Goal: Task Accomplishment & Management: Complete application form

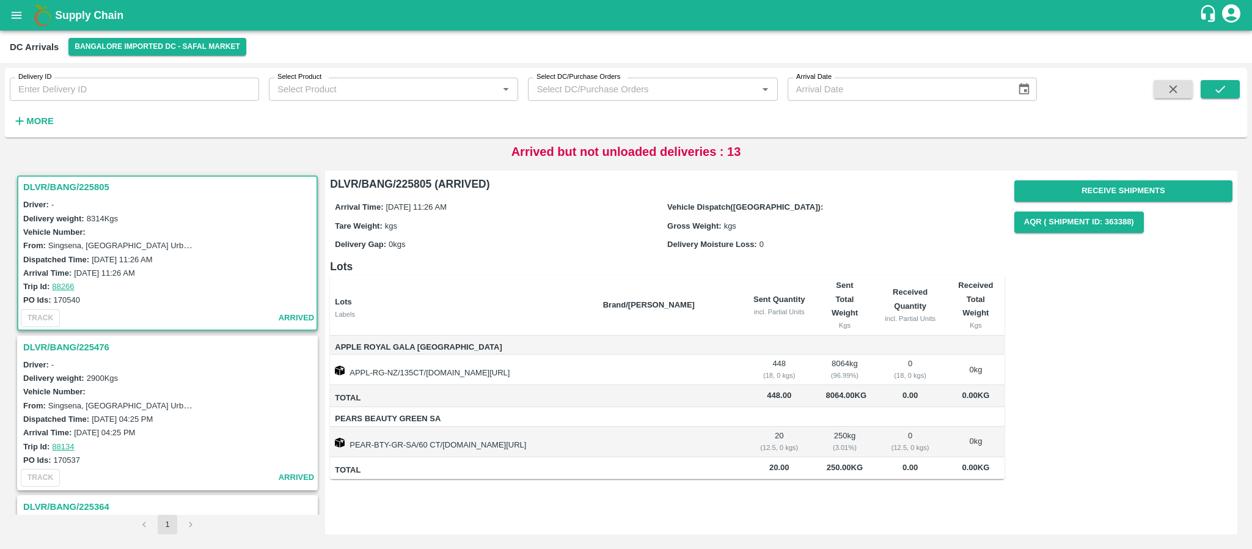
scroll to position [1353, 0]
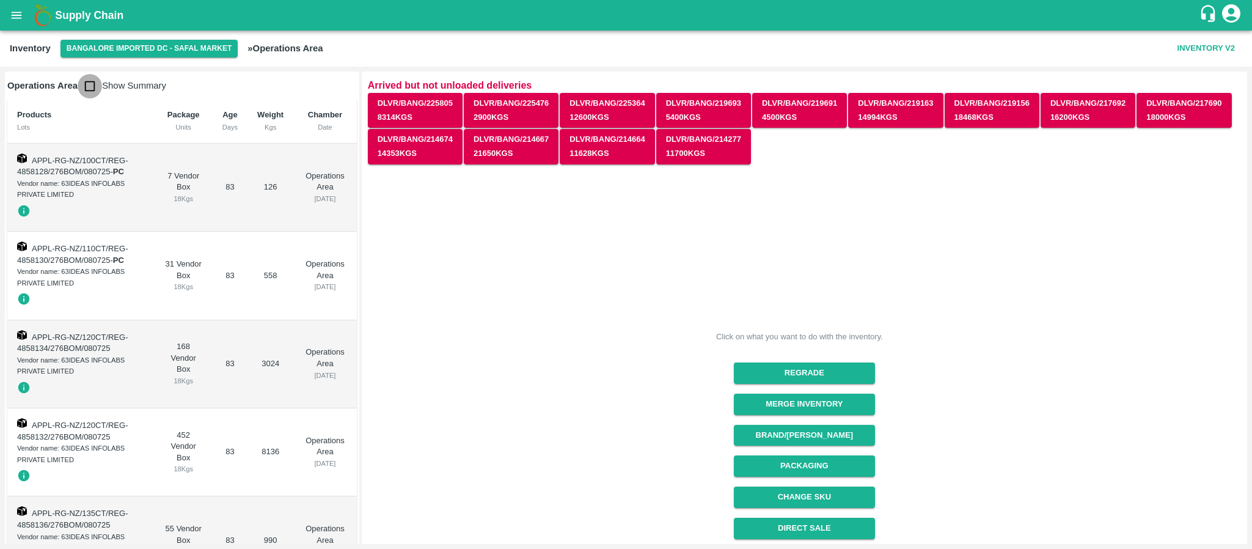
click at [92, 81] on input "checkbox" at bounding box center [90, 86] width 24 height 24
checkbox input "true"
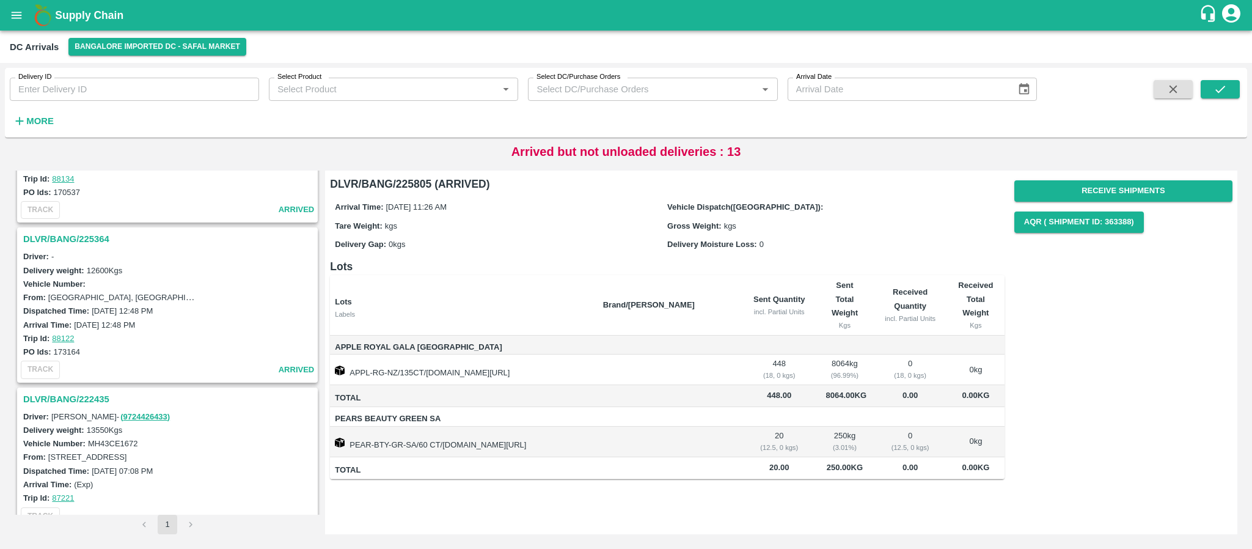
scroll to position [282, 0]
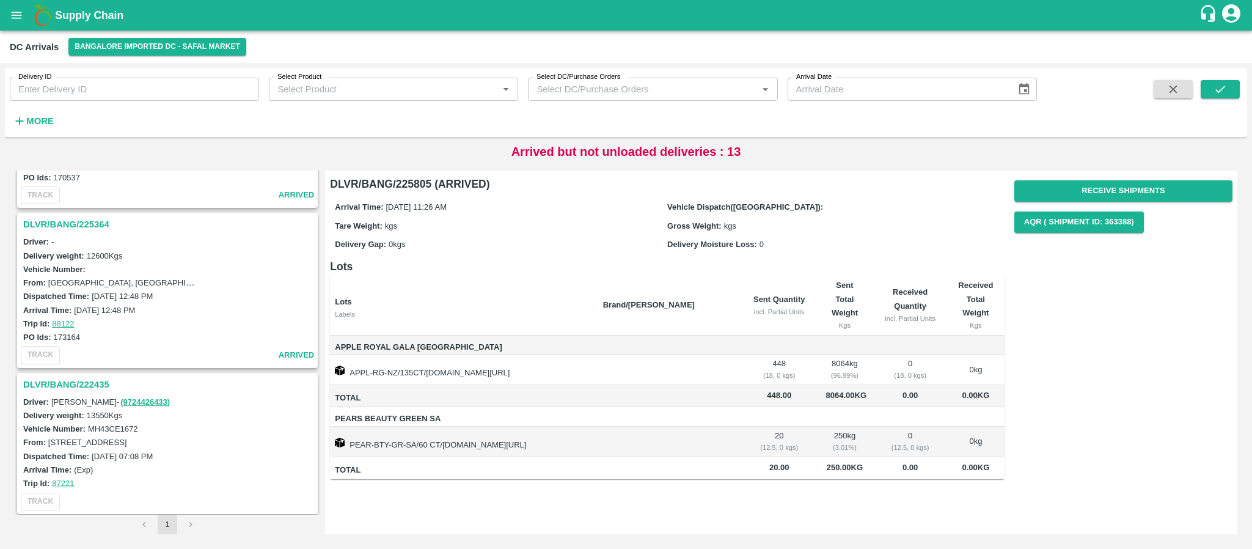
click at [92, 230] on h3 "DLVR/BANG/225364" at bounding box center [169, 224] width 292 height 16
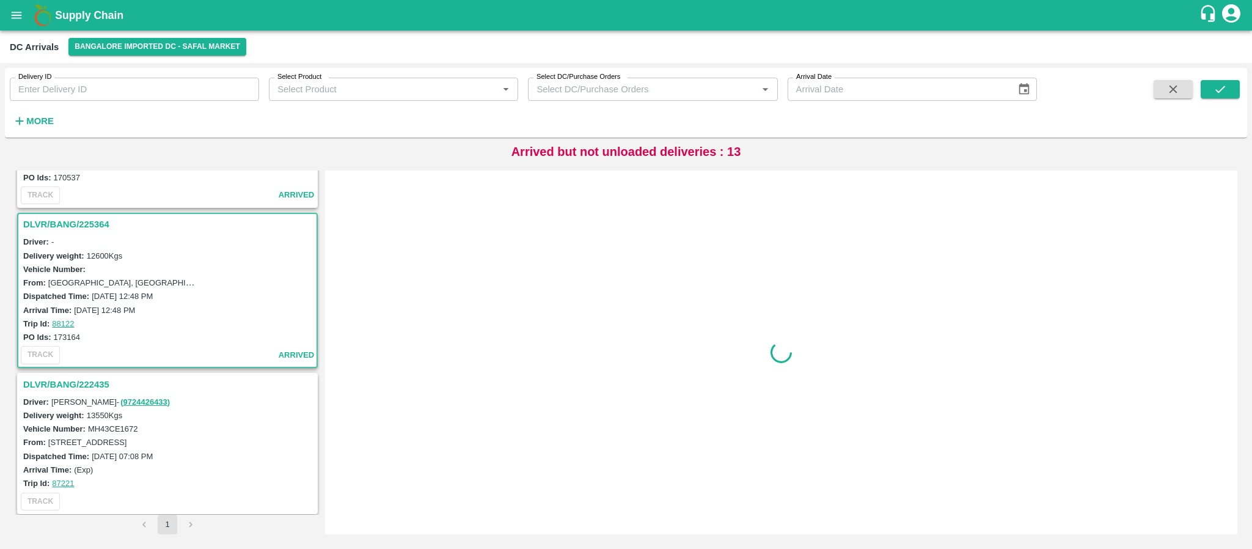
scroll to position [324, 0]
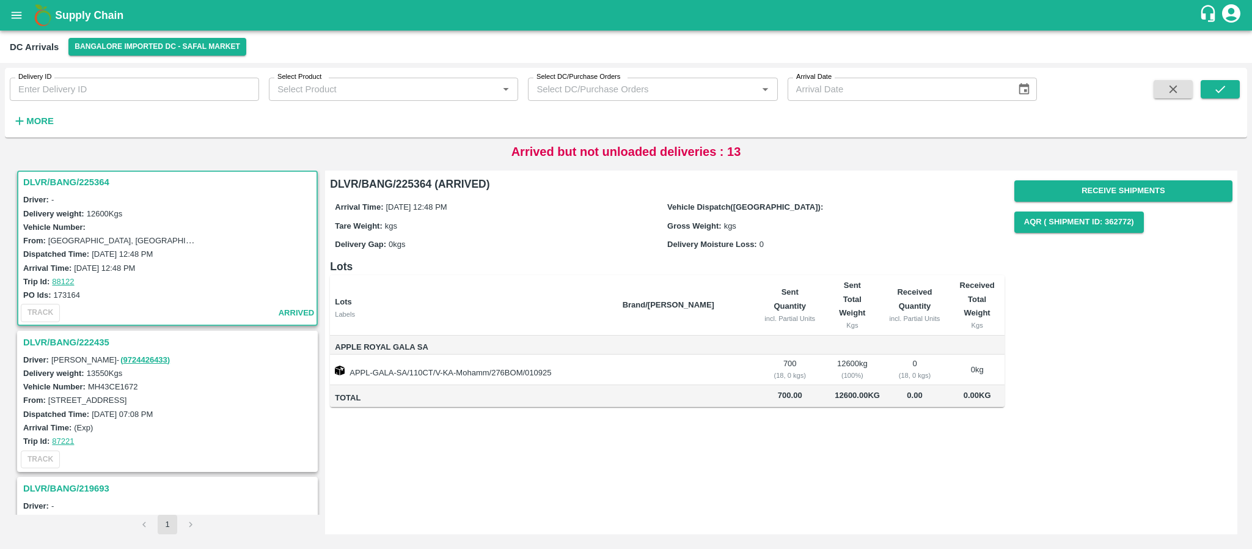
click at [98, 343] on h3 "DLVR/BANG/222435" at bounding box center [169, 342] width 292 height 16
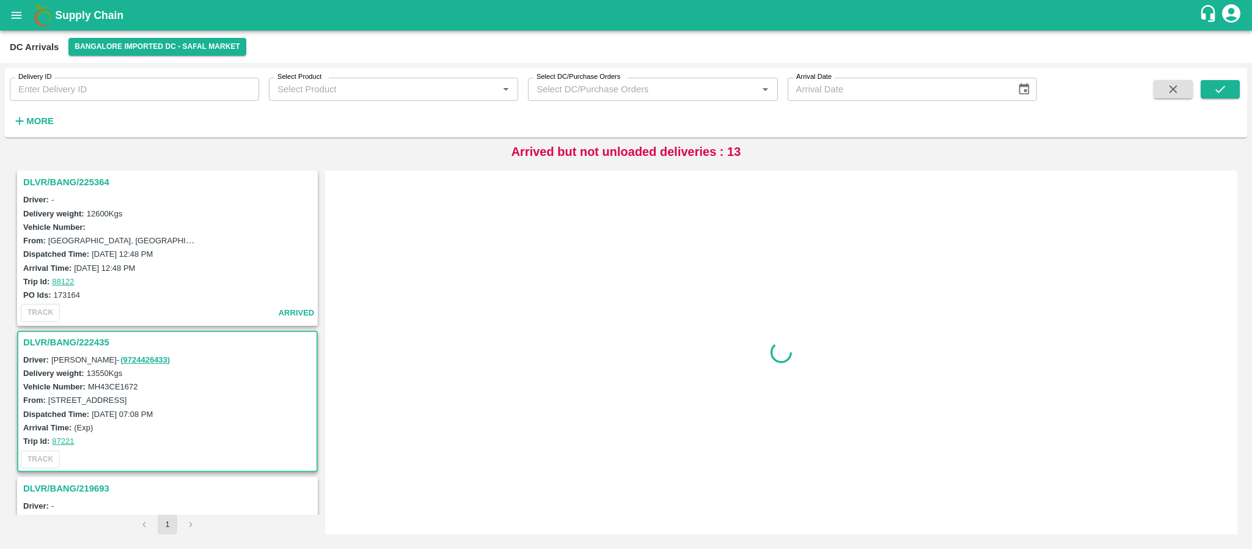
scroll to position [484, 0]
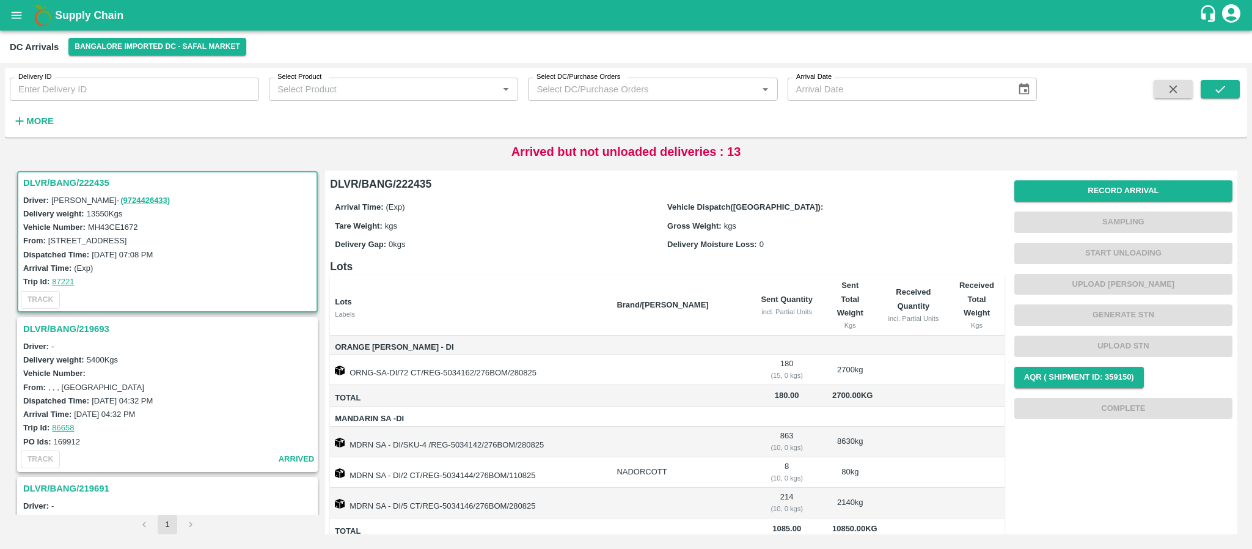
click at [96, 327] on h3 "DLVR/BANG/219693" at bounding box center [169, 329] width 292 height 16
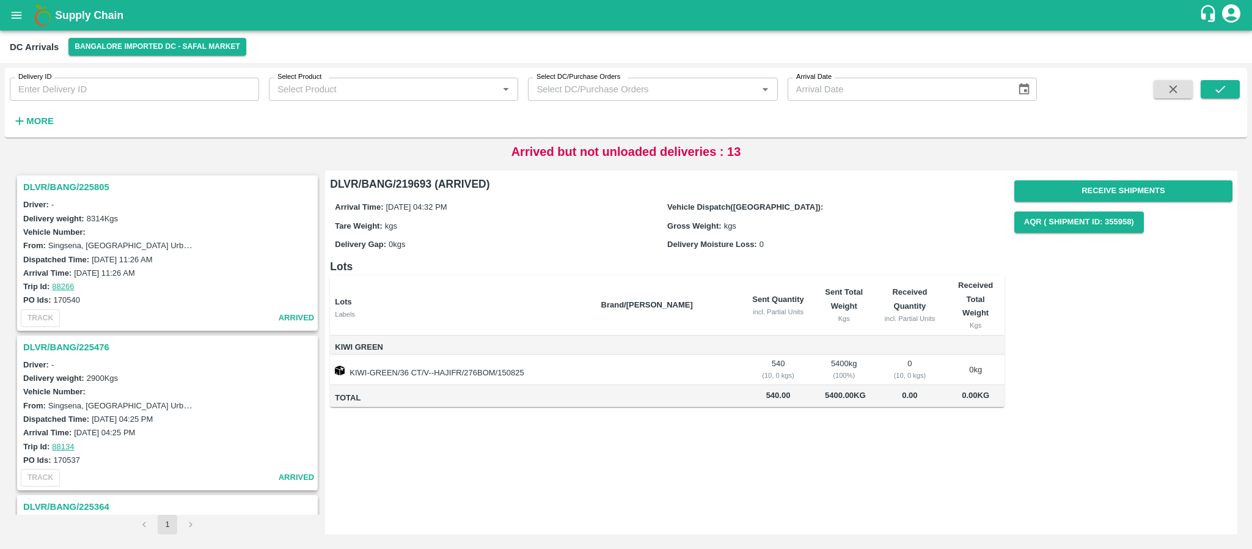
click at [99, 180] on h3 "DLVR/BANG/225805" at bounding box center [169, 187] width 292 height 16
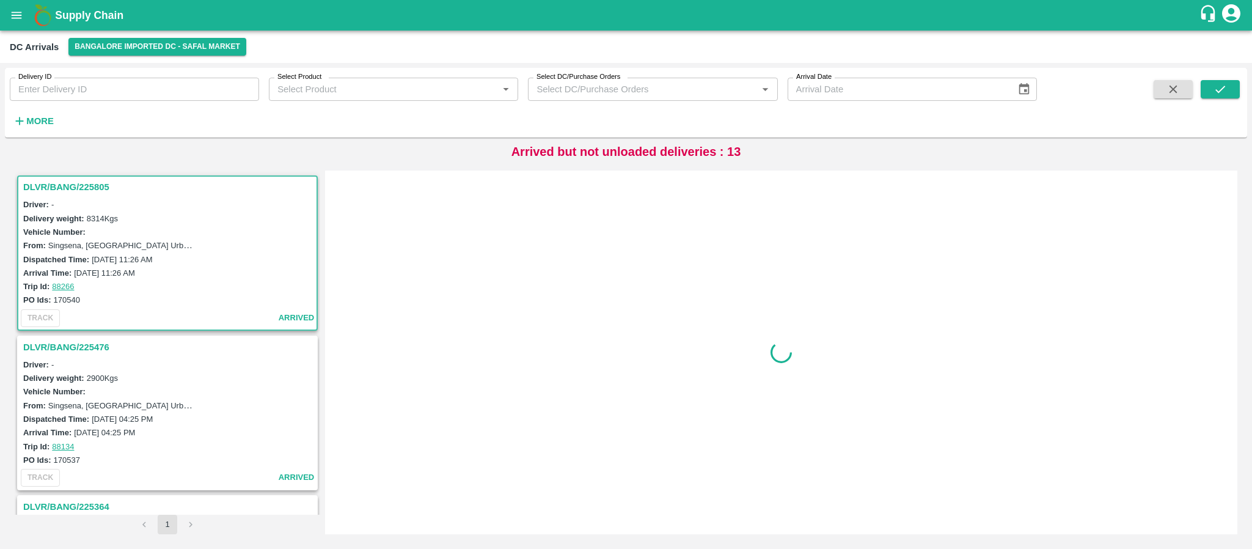
scroll to position [4, 0]
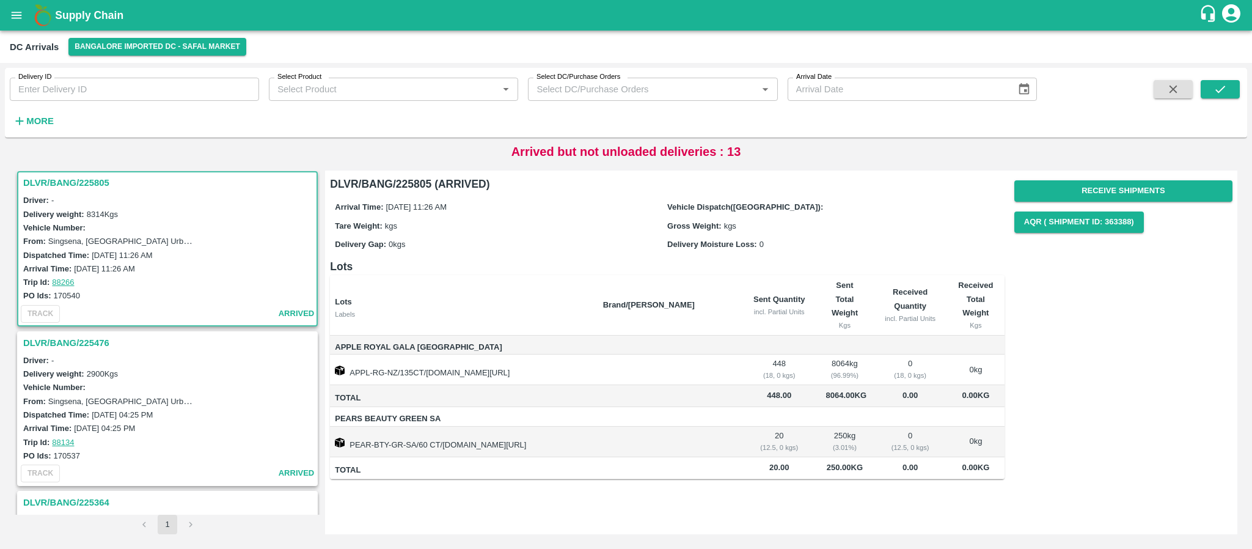
click at [88, 339] on h3 "DLVR/BANG/225476" at bounding box center [169, 343] width 292 height 16
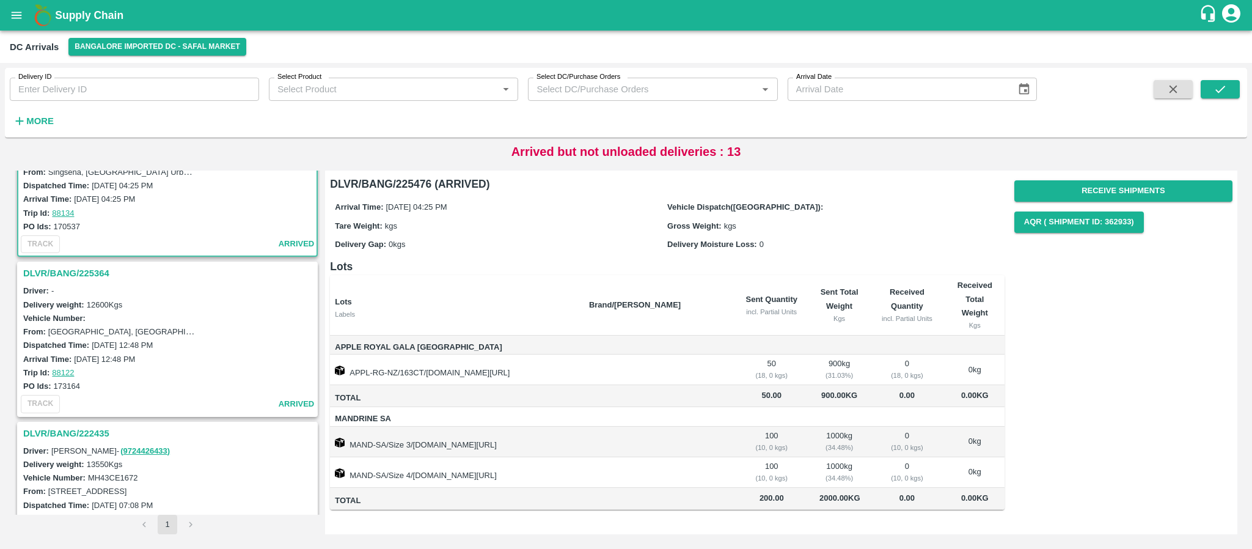
scroll to position [235, 0]
click at [103, 275] on h3 "DLVR/BANG/225364" at bounding box center [169, 272] width 292 height 16
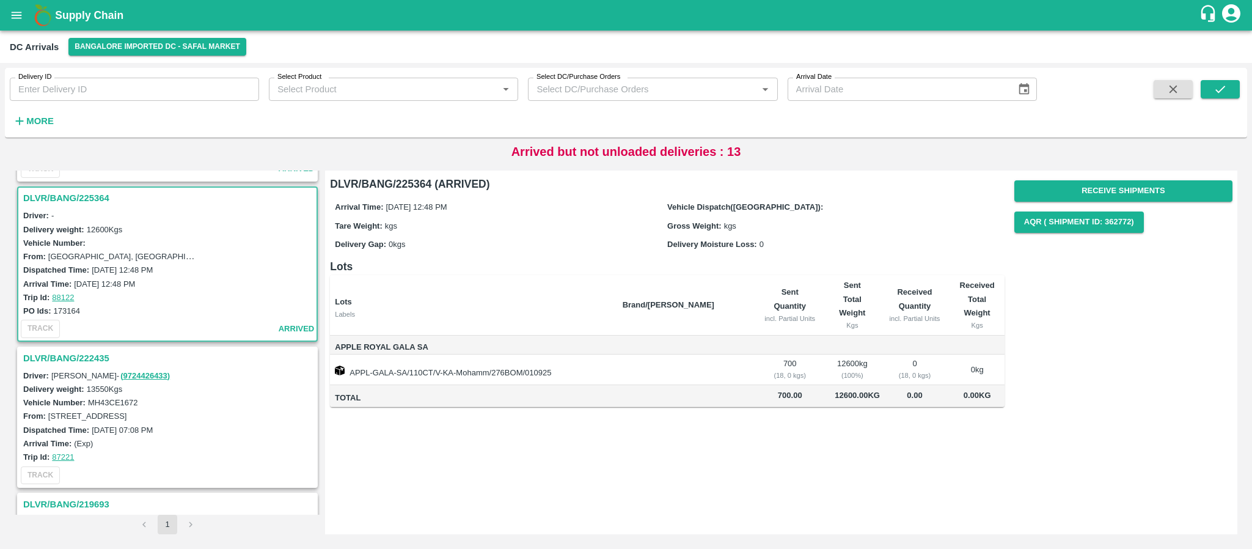
scroll to position [324, 0]
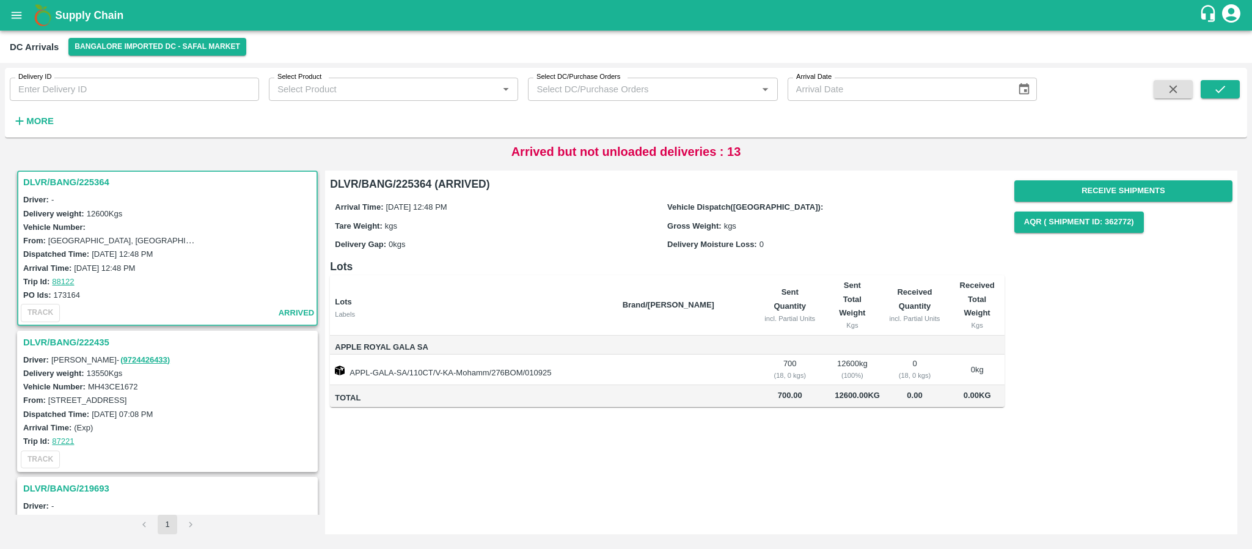
click at [96, 343] on h3 "DLVR/BANG/222435" at bounding box center [169, 342] width 292 height 16
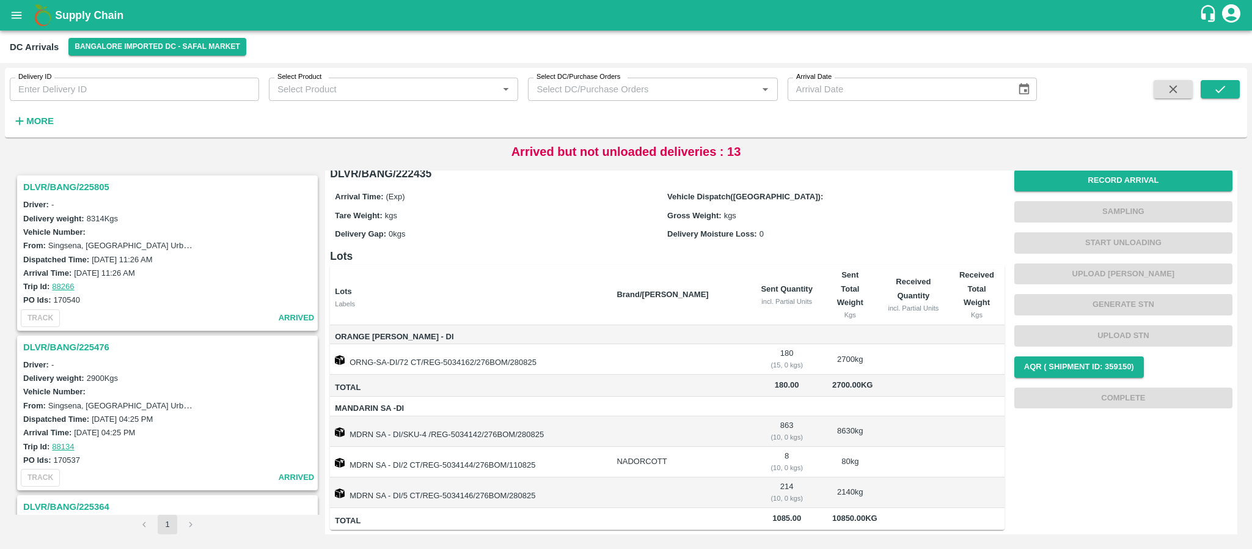
click at [79, 346] on h3 "DLVR/BANG/225476" at bounding box center [169, 347] width 292 height 16
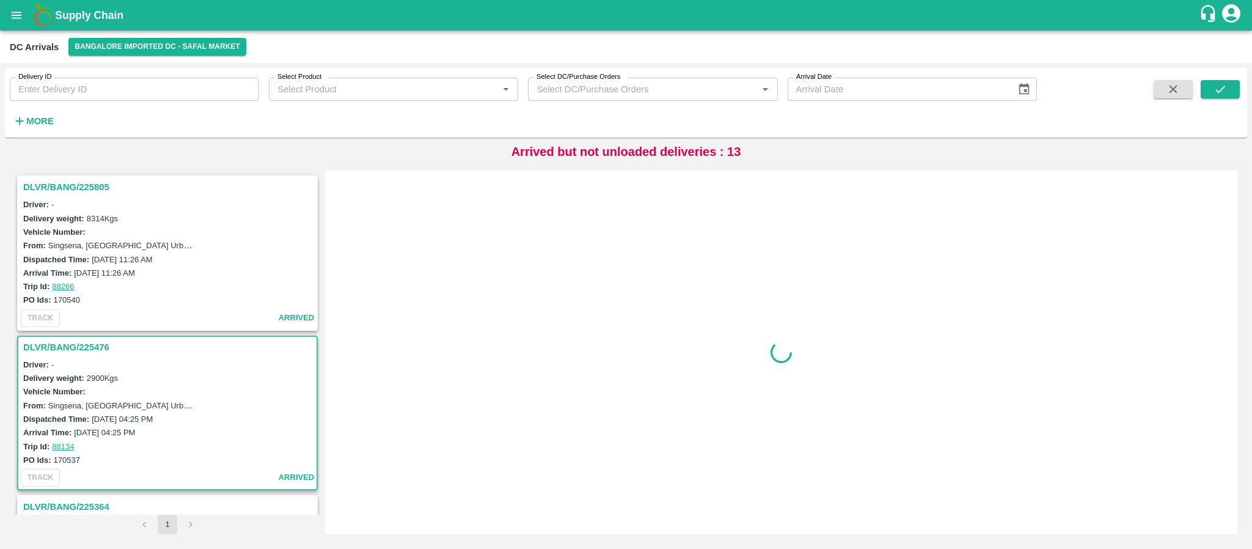
scroll to position [165, 0]
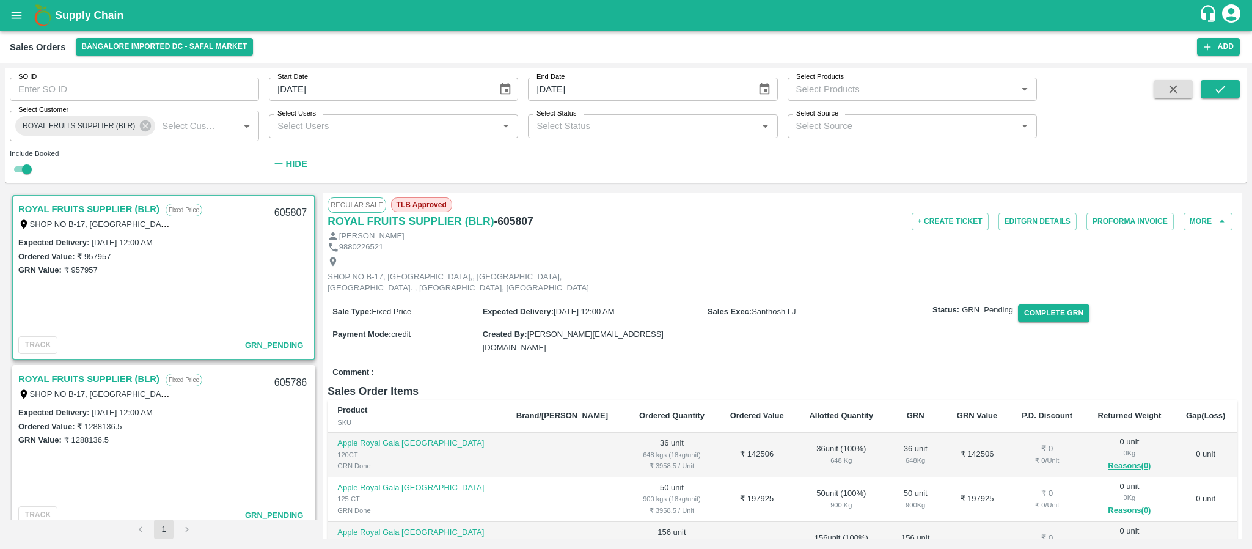
scroll to position [191, 0]
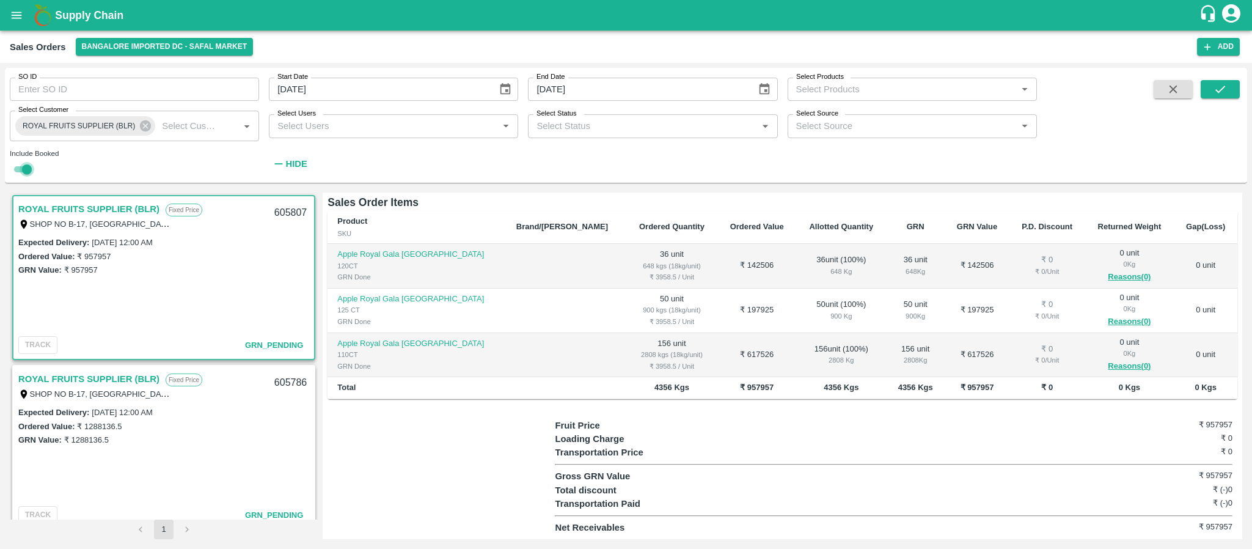
click at [28, 163] on input "checkbox" at bounding box center [27, 169] width 44 height 15
checkbox input "false"
click at [1216, 93] on icon "submit" at bounding box center [1219, 88] width 13 height 13
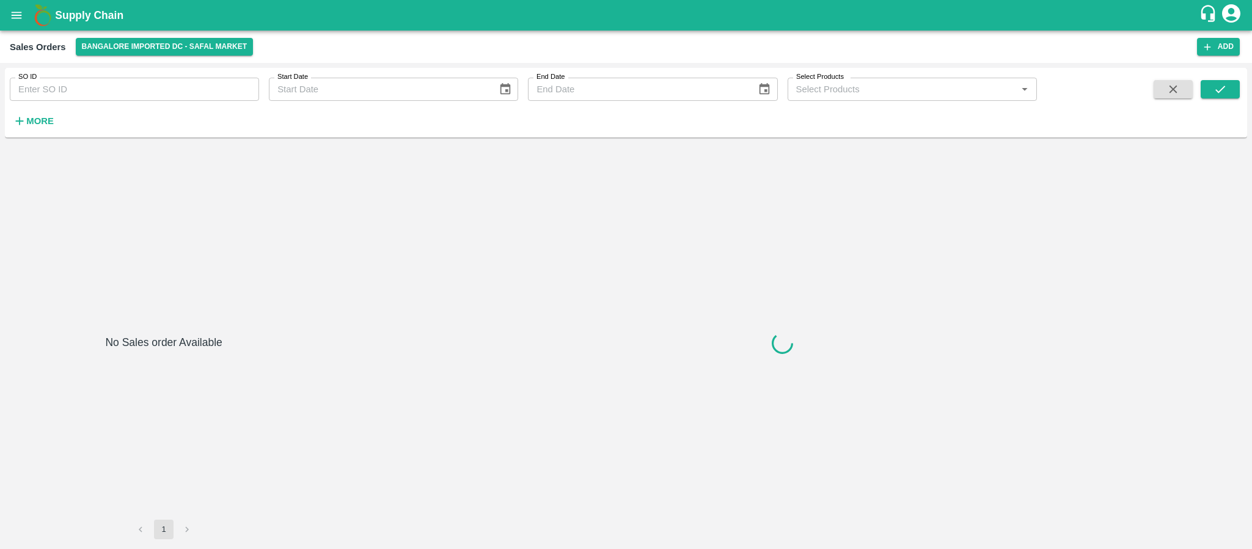
type input "[DATE]"
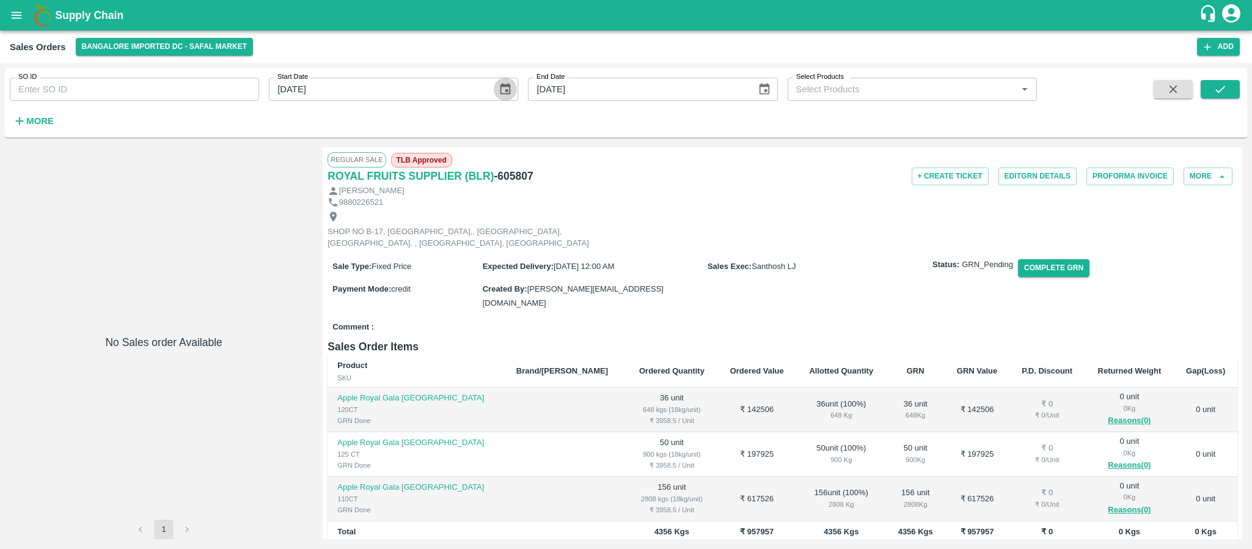
click at [500, 86] on icon "Choose date, selected date is Sep 26, 2024" at bounding box center [505, 89] width 10 height 12
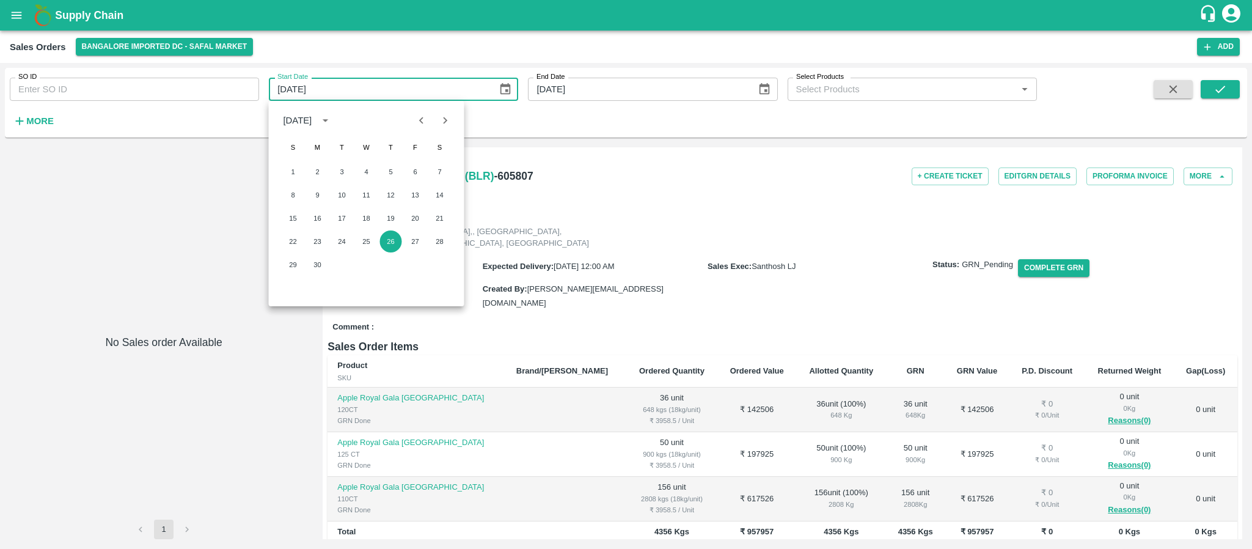
click at [601, 119] on div "SO ID SO ID Start Date 26/09/2024 Start Date End Date 30/09/2024 End Date Selec…" at bounding box center [518, 100] width 1037 height 64
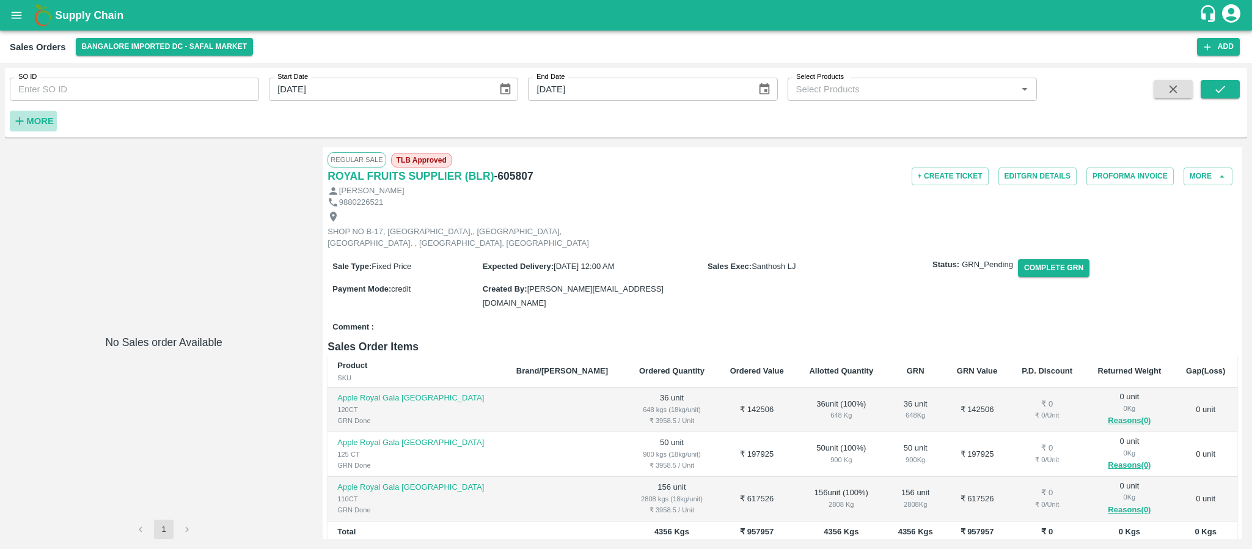
click at [45, 125] on strong "More" at bounding box center [39, 121] width 27 height 10
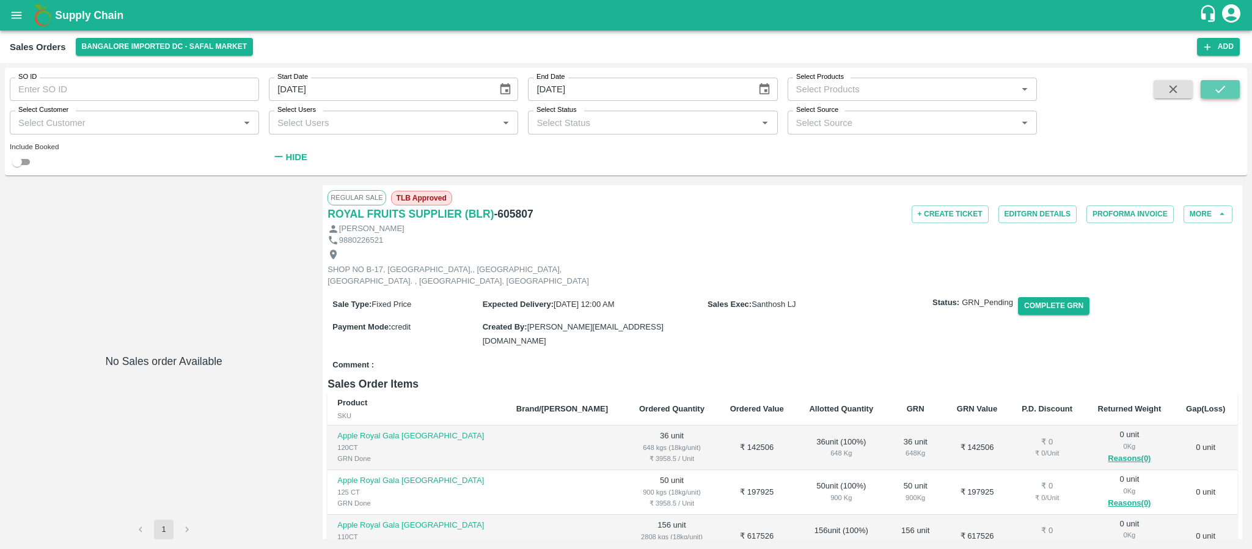
click at [1223, 92] on icon "submit" at bounding box center [1219, 88] width 13 height 13
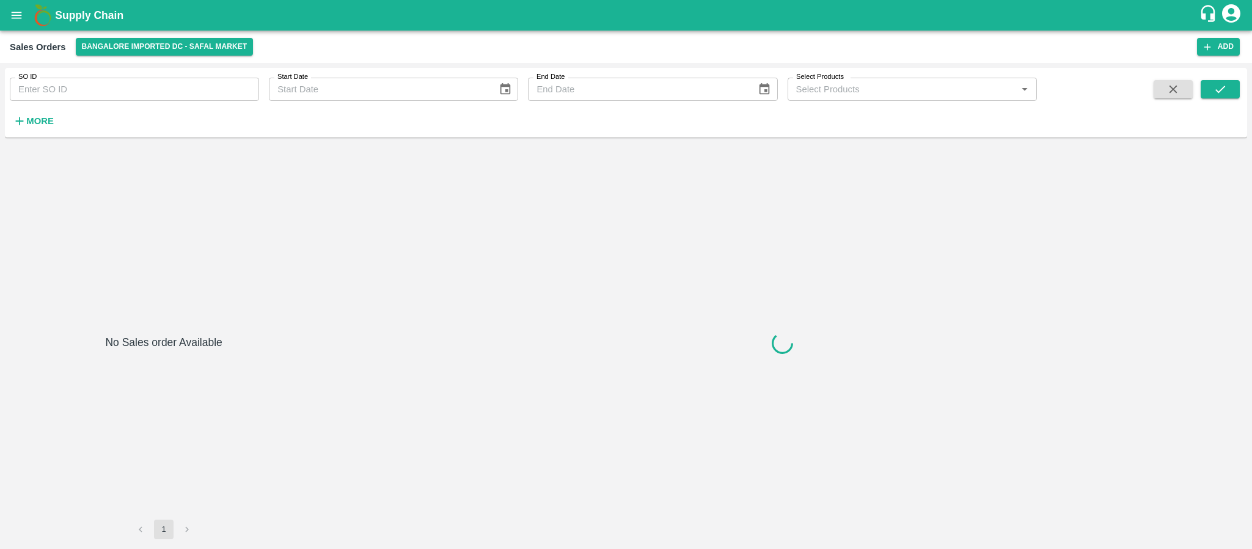
type input "[DATE]"
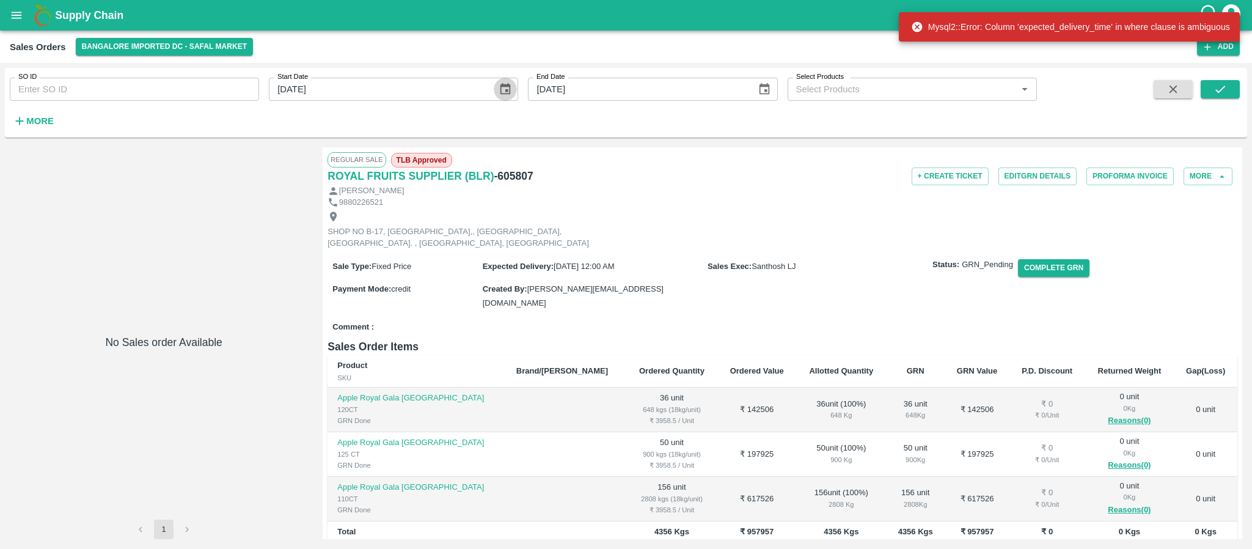
click at [507, 85] on icon "Choose date, selected date is Sep 26, 2024" at bounding box center [505, 89] width 10 height 12
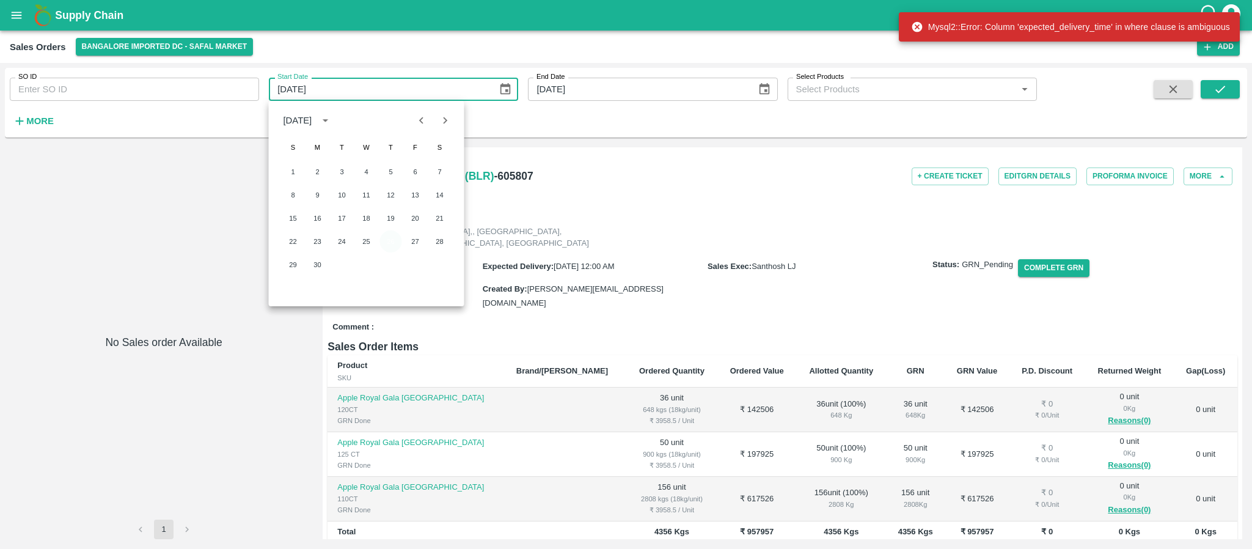
click at [393, 243] on button "26" at bounding box center [391, 241] width 22 height 22
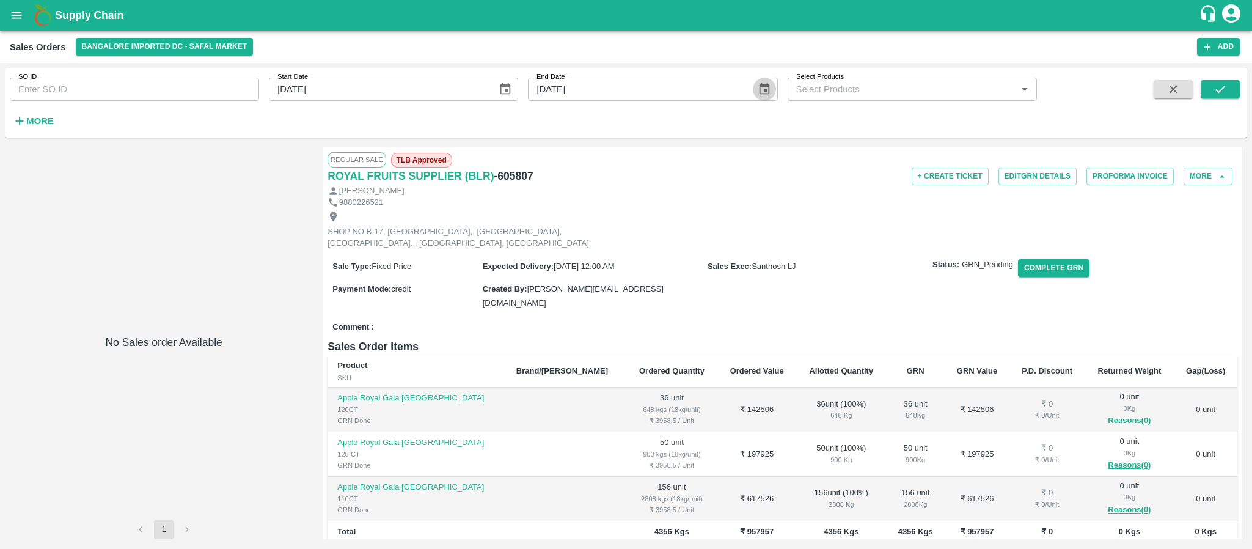
click at [772, 89] on button "Choose date, selected date is Sep 30, 2024" at bounding box center [764, 89] width 23 height 23
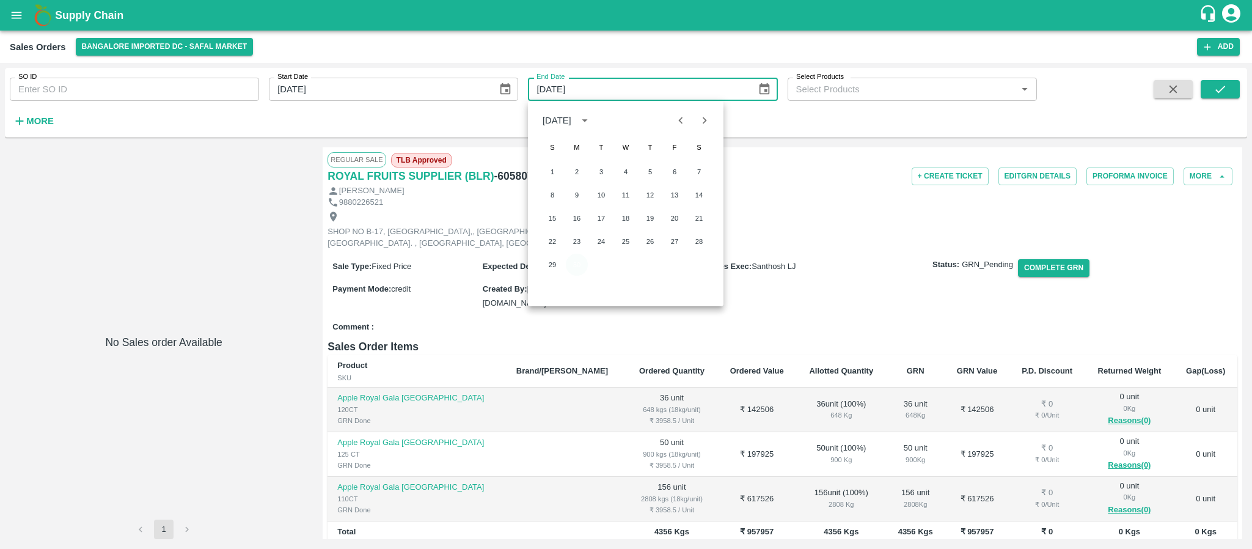
click at [584, 259] on button "30" at bounding box center [577, 265] width 22 height 22
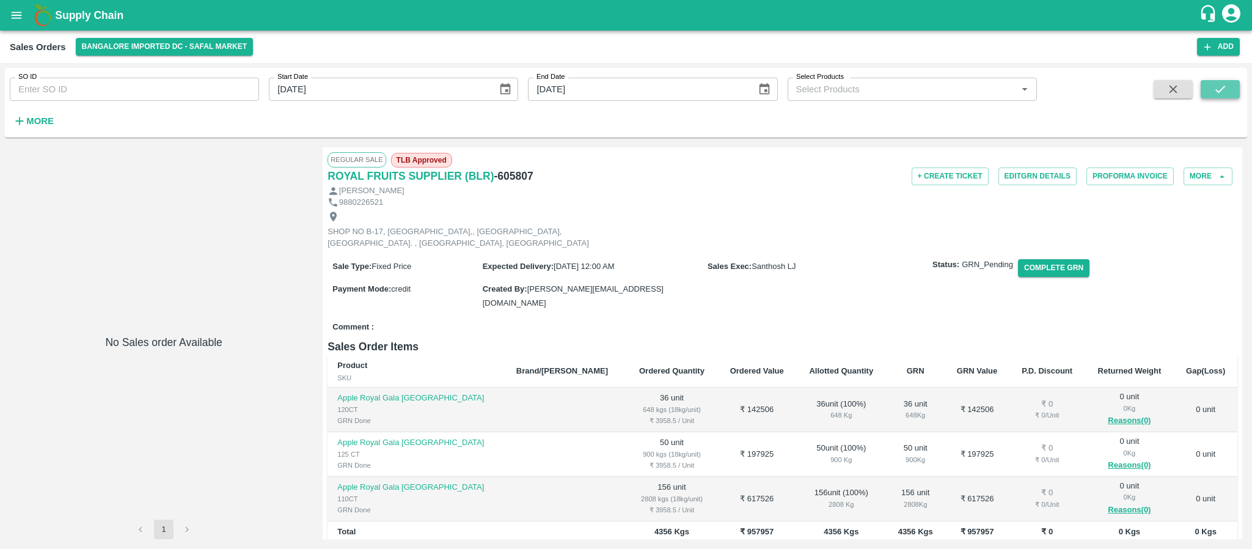
click at [1221, 90] on icon "submit" at bounding box center [1220, 89] width 10 height 7
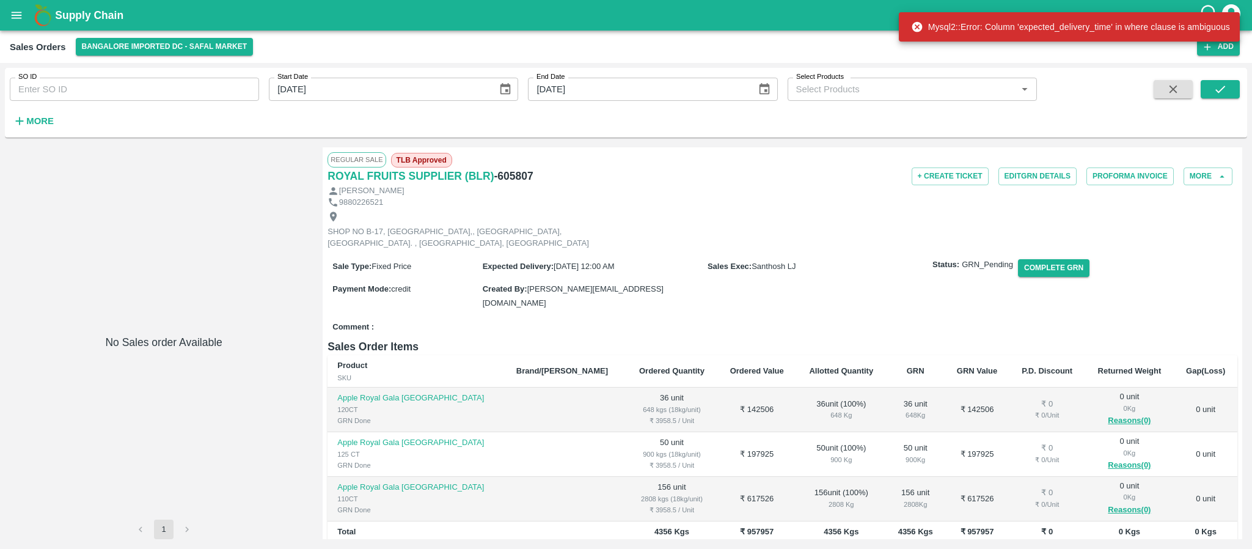
click at [917, 31] on icon at bounding box center [917, 27] width 10 height 10
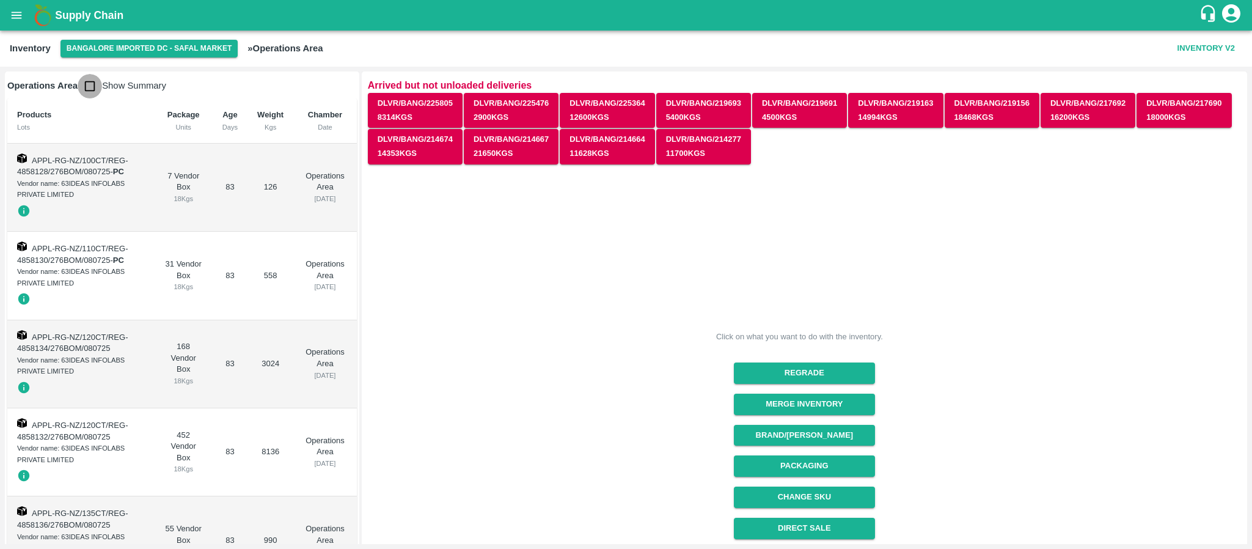
click at [95, 92] on input "checkbox" at bounding box center [90, 86] width 24 height 24
checkbox input "true"
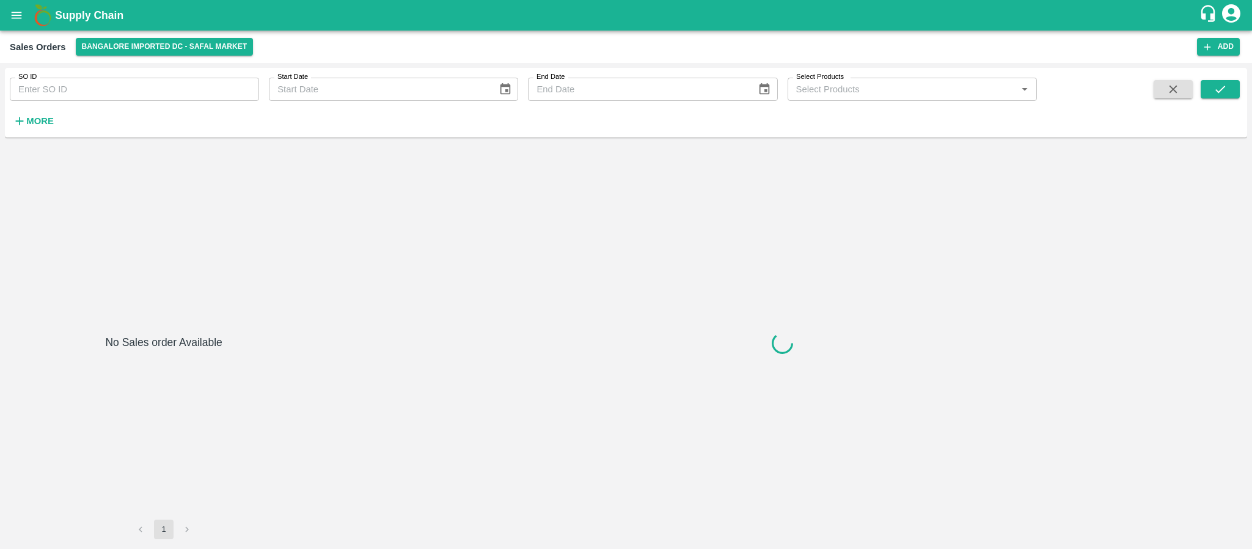
type input "[DATE]"
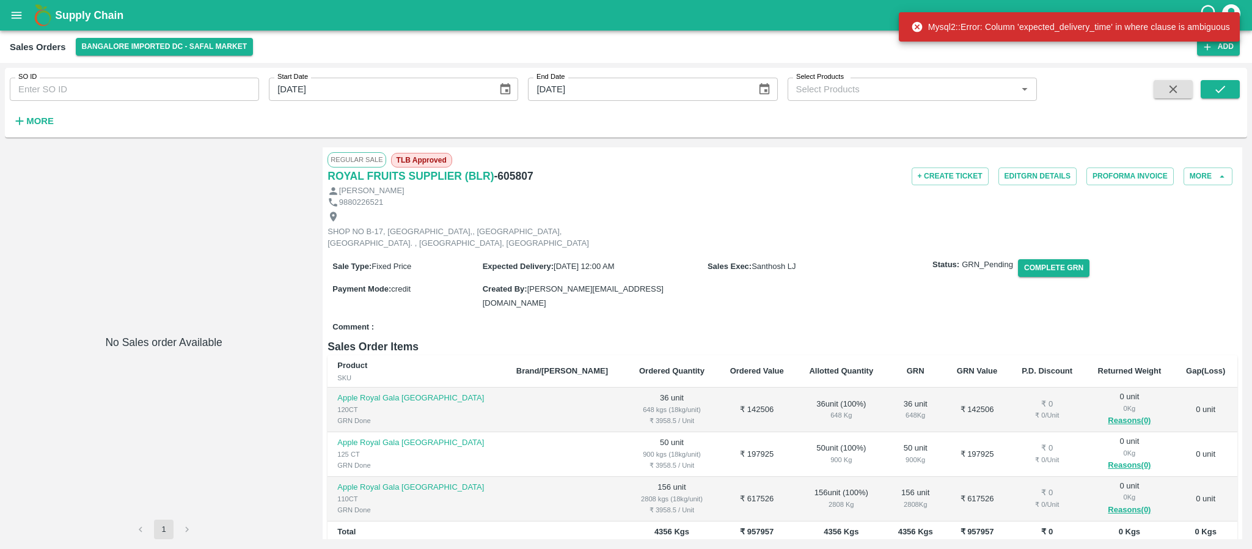
click at [1232, 4] on icon "account of current user" at bounding box center [1231, 13] width 18 height 18
click at [1197, 70] on li "Logout" at bounding box center [1206, 65] width 70 height 21
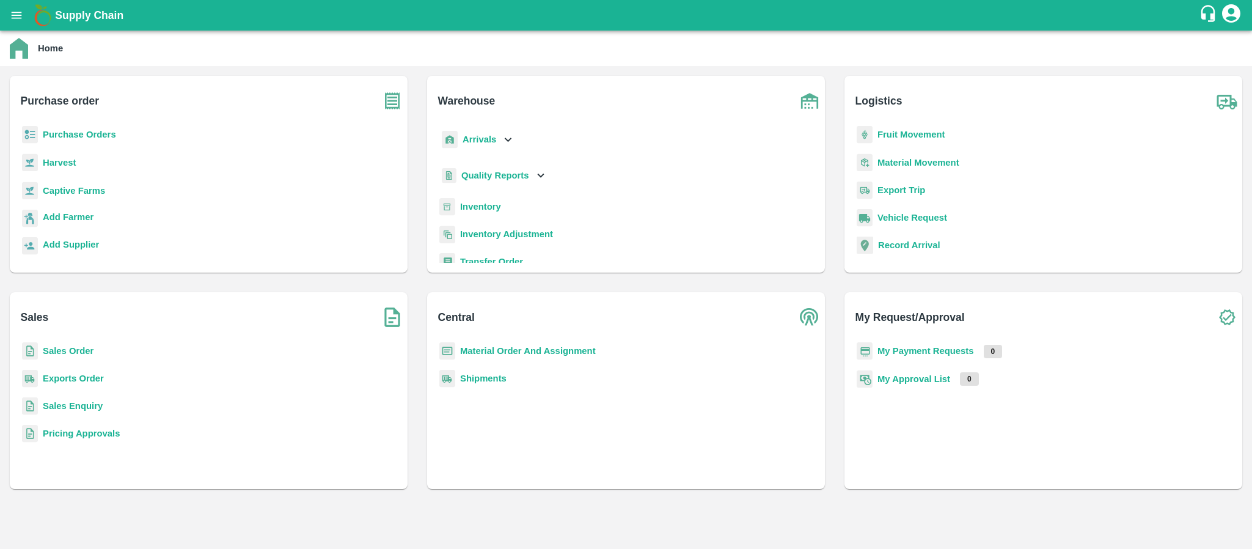
click at [49, 348] on b "Sales Order" at bounding box center [68, 351] width 51 height 10
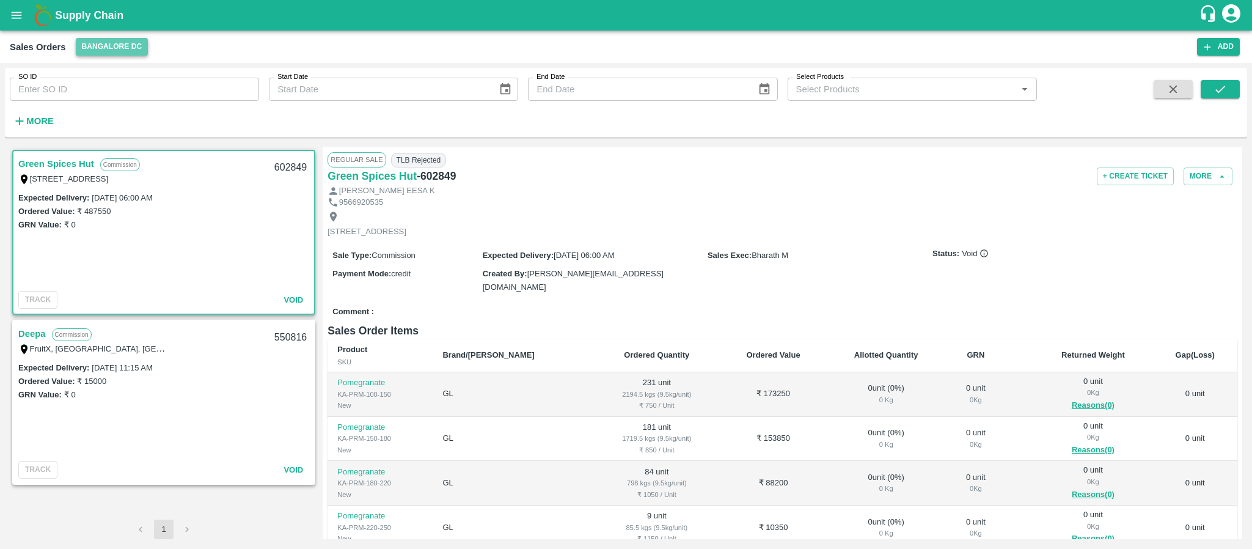
click at [98, 53] on button "Bangalore DC" at bounding box center [112, 47] width 73 height 18
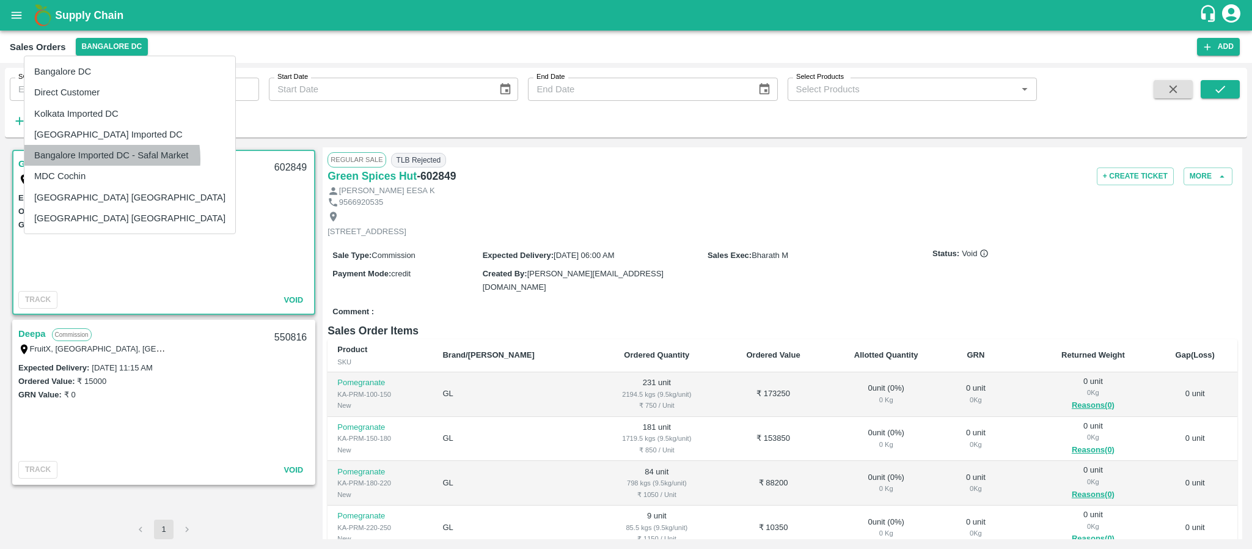
click at [100, 159] on li "Bangalore Imported DC - Safal Market" at bounding box center [129, 155] width 211 height 21
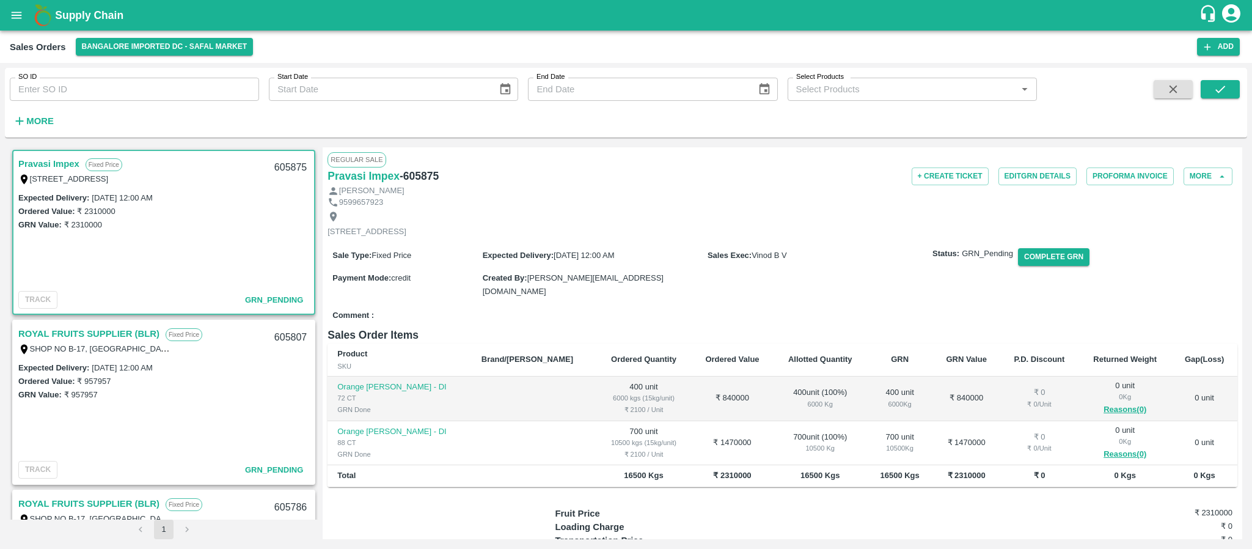
click at [55, 161] on link "Pravasi Impex" at bounding box center [48, 164] width 61 height 16
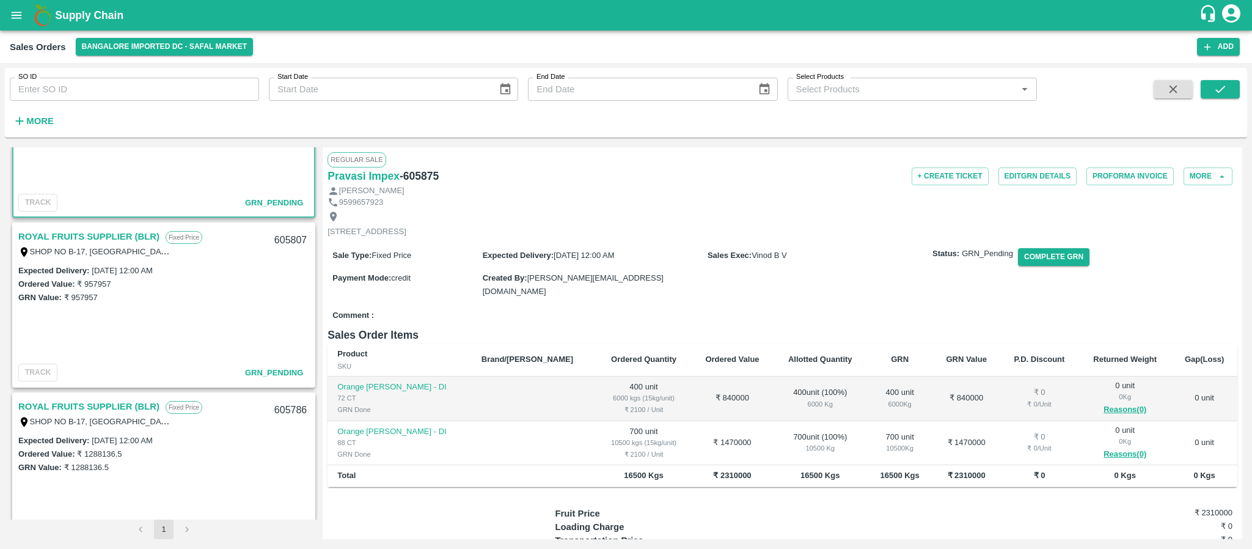
scroll to position [98, 0]
click at [94, 235] on link "ROYAL FRUITS SUPPLIER (BLR)" at bounding box center [88, 236] width 141 height 16
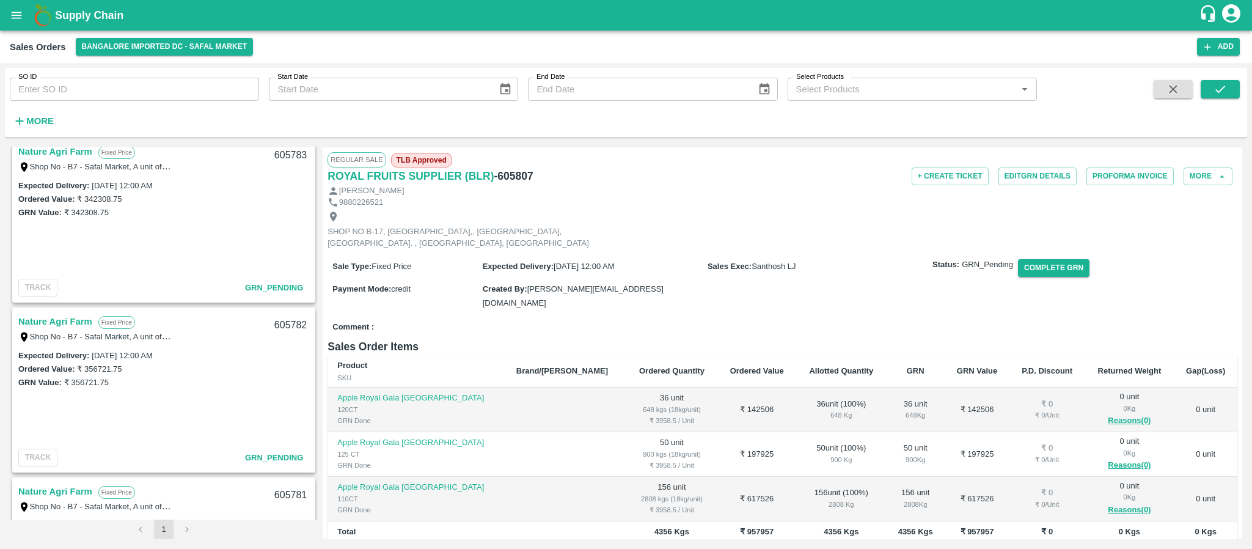
scroll to position [693, 0]
click at [66, 318] on link "Nature Agri Farm" at bounding box center [55, 320] width 74 height 16
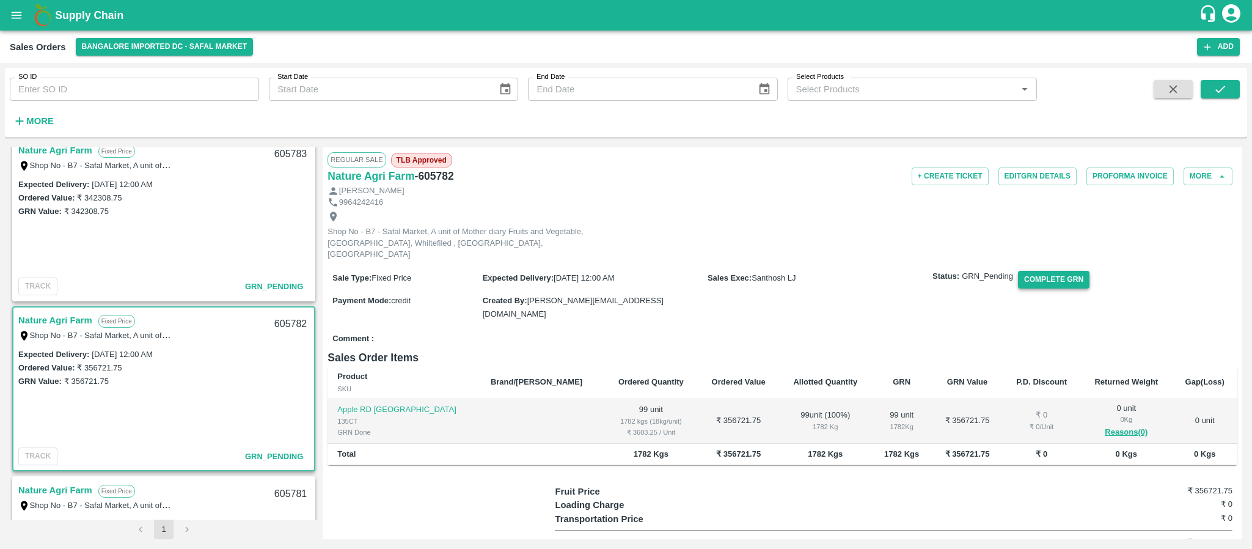
click at [1041, 284] on button "Complete GRN" at bounding box center [1053, 280] width 71 height 18
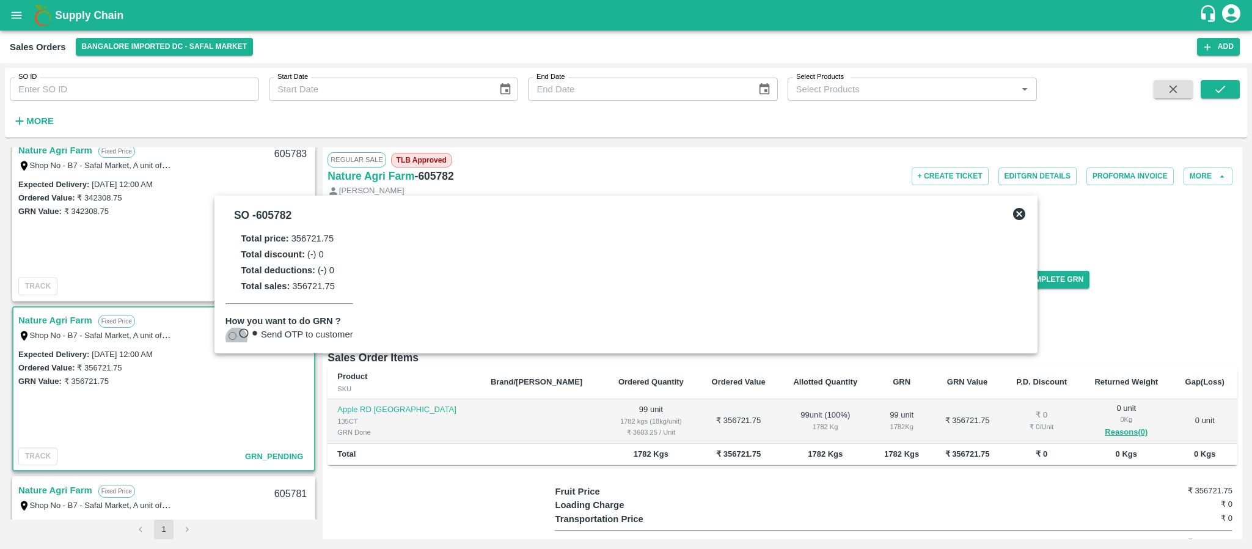
click at [236, 332] on input "Send OTP to customer" at bounding box center [233, 336] width 8 height 8
radio input "true"
click at [389, 334] on button "Send OTP" at bounding box center [378, 335] width 50 height 18
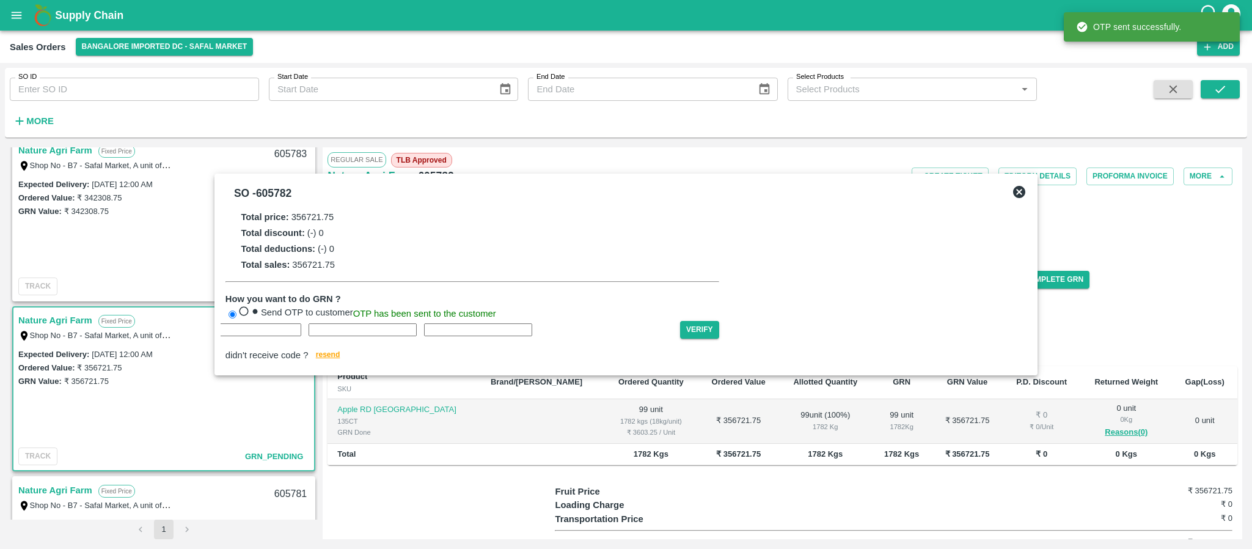
click at [186, 336] on input "text" at bounding box center [132, 329] width 108 height 13
type input "R"
type input "P"
type input "J"
type input "P"
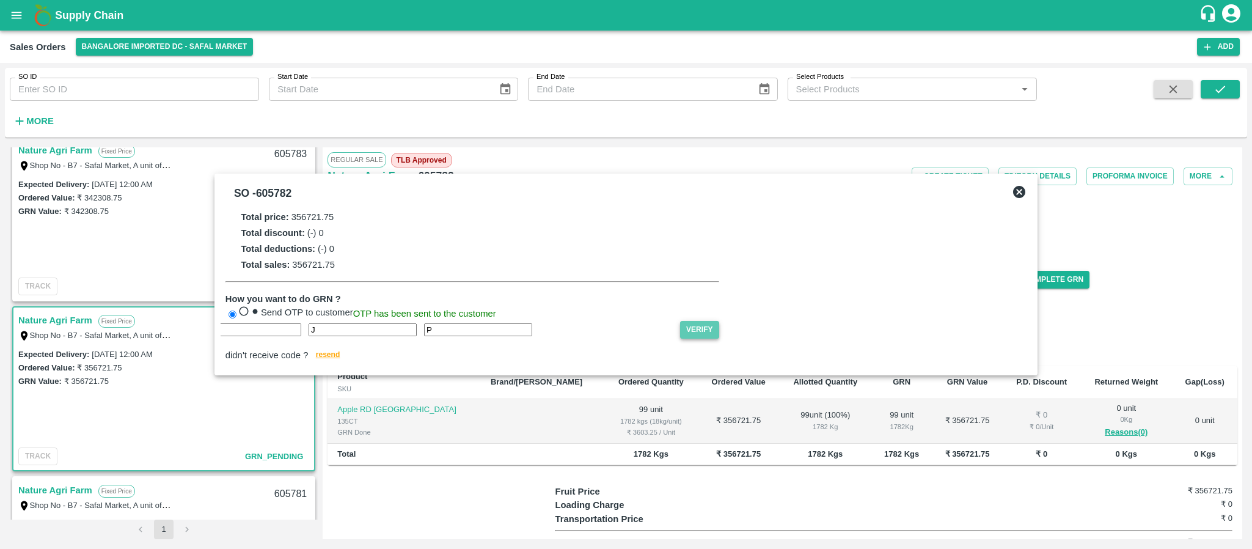
click at [715, 338] on button "Verify" at bounding box center [699, 330] width 39 height 18
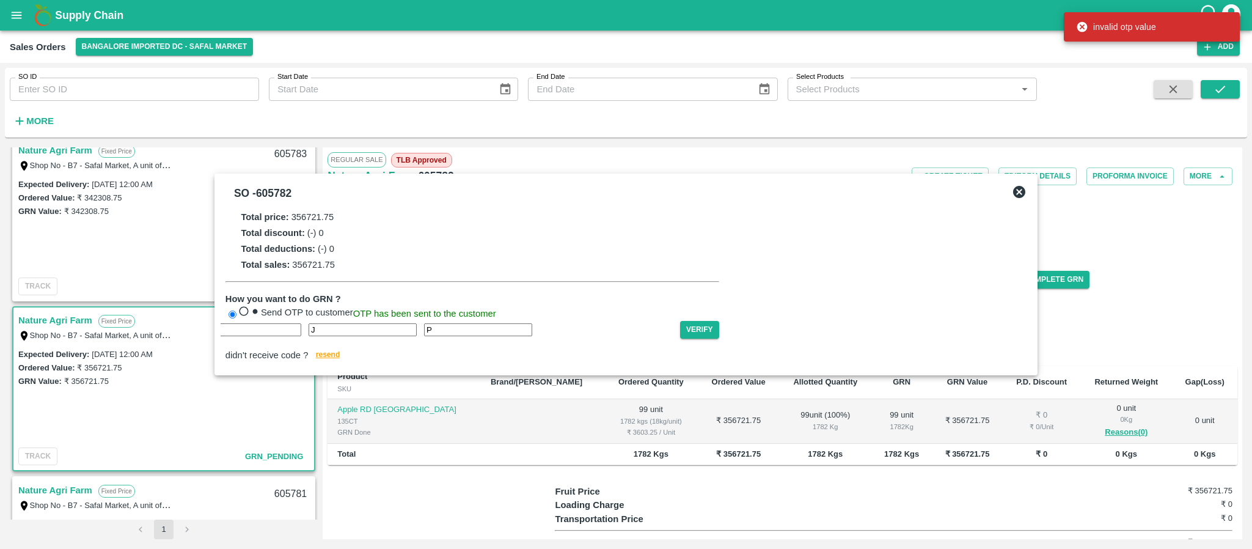
click at [424, 336] on input "P" at bounding box center [478, 329] width 108 height 13
click at [301, 336] on input "P" at bounding box center [247, 329] width 108 height 13
type input "T"
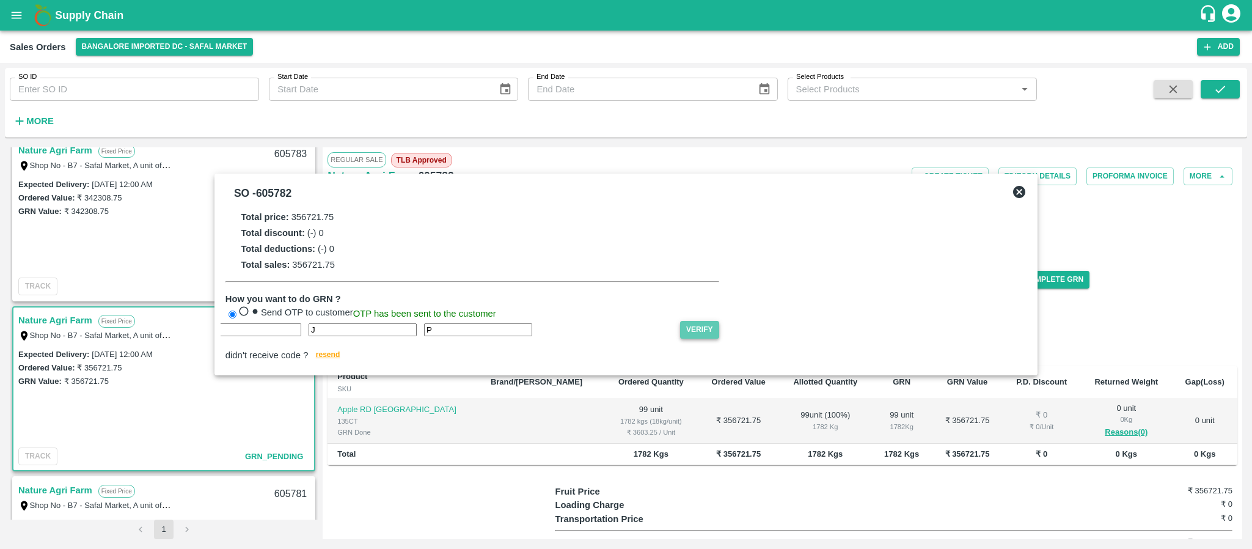
click at [715, 338] on button "Verify" at bounding box center [699, 330] width 39 height 18
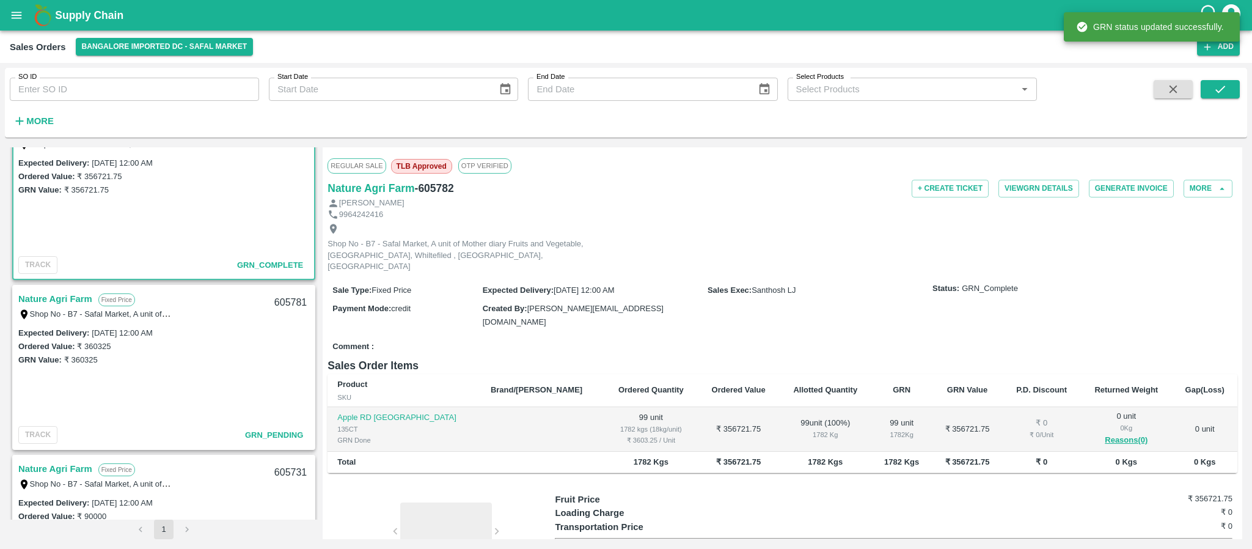
scroll to position [885, 0]
click at [78, 294] on link "Nature Agri Farm" at bounding box center [55, 298] width 74 height 16
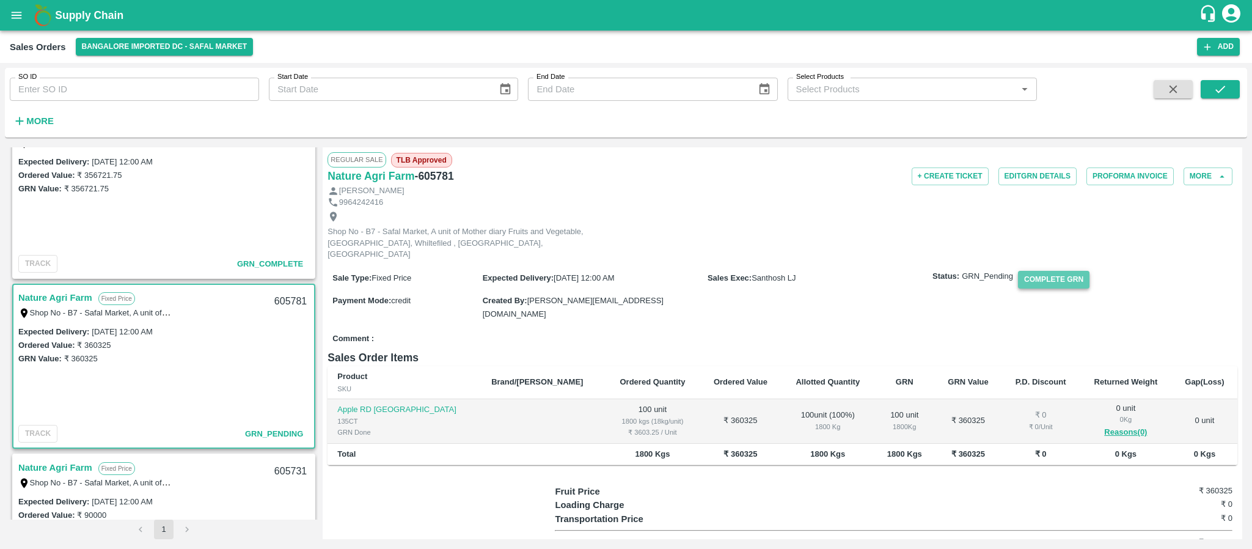
click at [1056, 276] on button "Complete GRN" at bounding box center [1053, 280] width 71 height 18
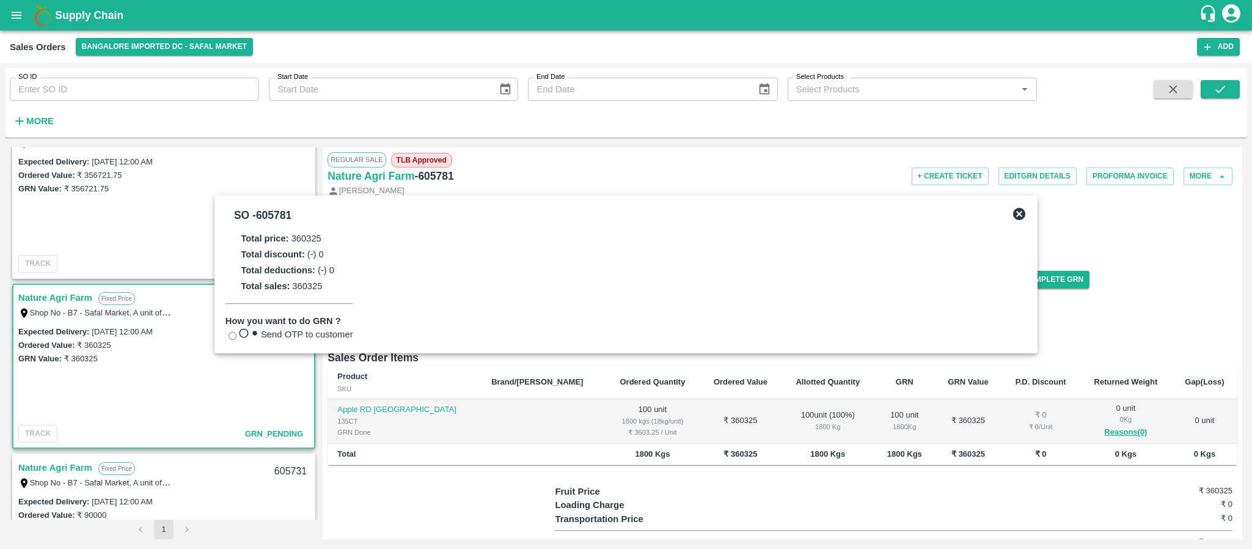
click at [262, 327] on label "Send OTP to customer" at bounding box center [289, 334] width 128 height 15
click at [236, 332] on input "Send OTP to customer" at bounding box center [233, 336] width 8 height 8
radio input "true"
click at [371, 331] on button "Send OTP" at bounding box center [378, 335] width 50 height 18
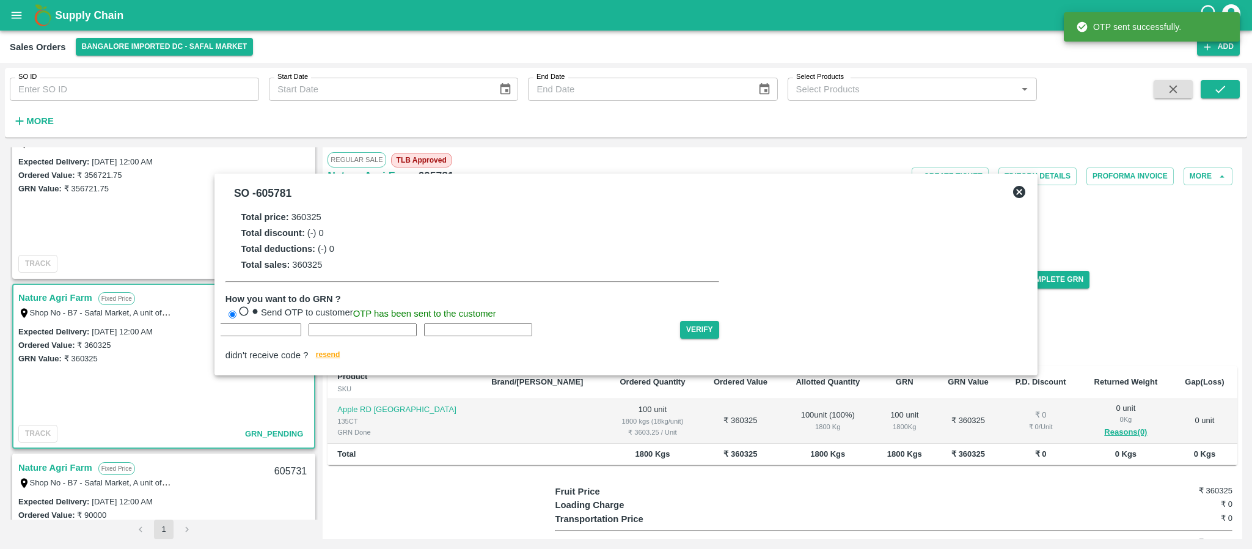
click at [186, 336] on input "text" at bounding box center [132, 329] width 108 height 13
type input "Z"
type input "U"
type input "P"
type input "L"
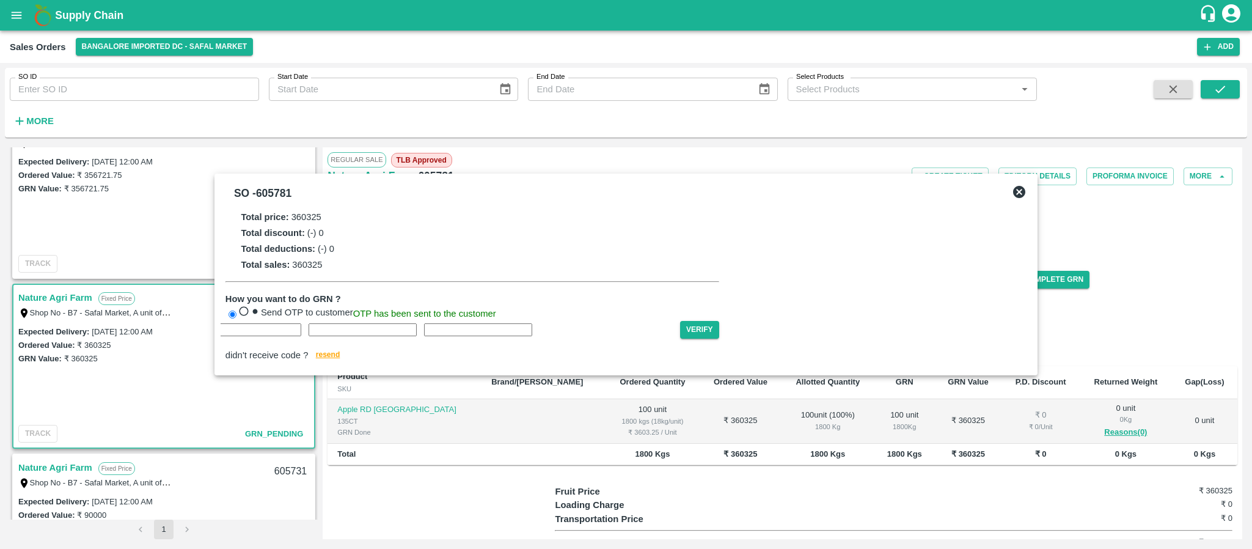
type input "V"
type input "L"
click at [714, 338] on button "Verify" at bounding box center [699, 330] width 39 height 18
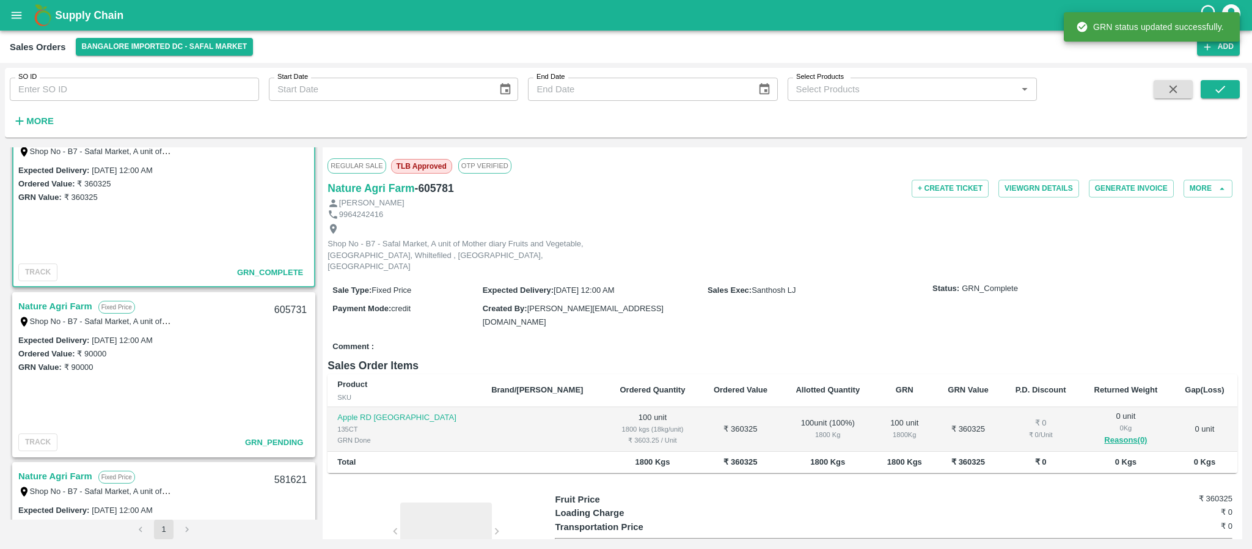
scroll to position [1051, 0]
click at [81, 302] on link "Nature Agri Farm" at bounding box center [55, 302] width 74 height 16
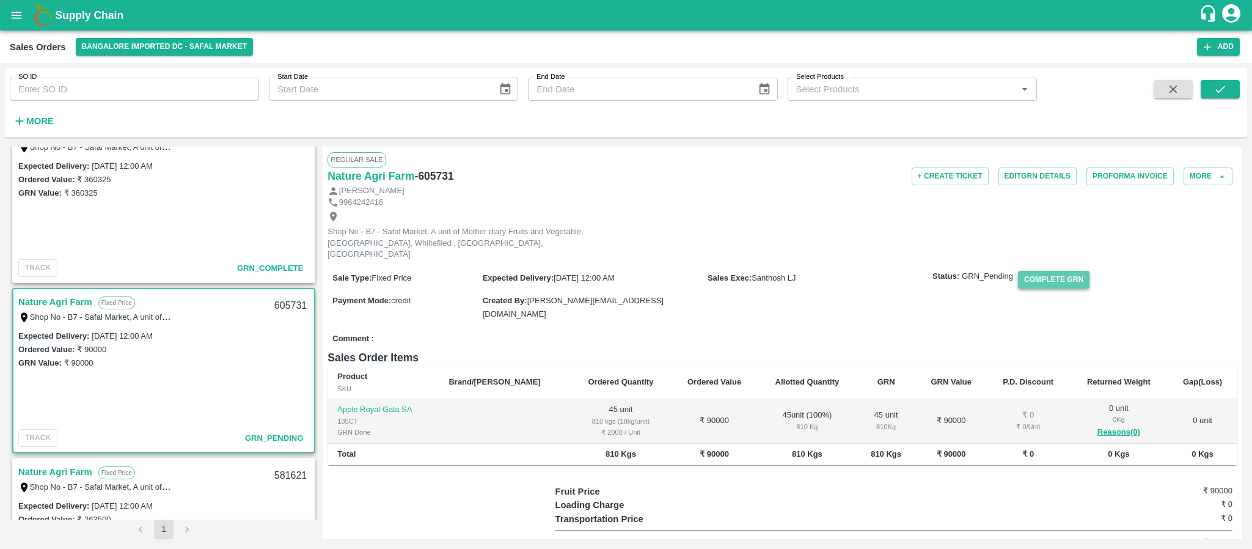
click at [1041, 275] on button "Complete GRN" at bounding box center [1053, 280] width 71 height 18
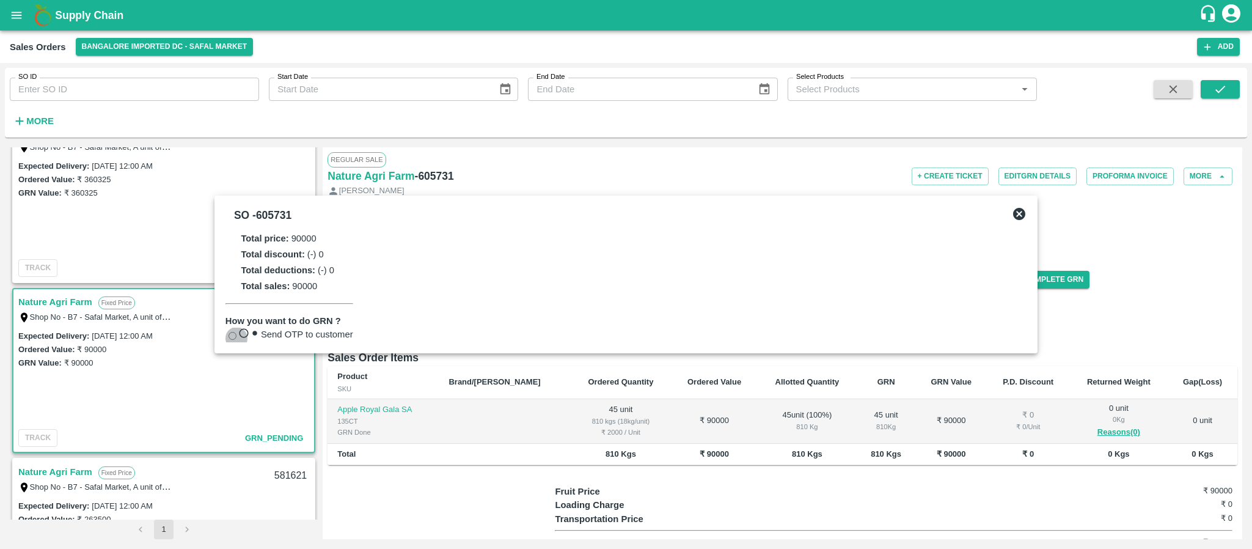
click at [236, 332] on input "Send OTP to customer" at bounding box center [233, 336] width 8 height 8
radio input "true"
click at [365, 330] on button "Send OTP" at bounding box center [378, 335] width 50 height 18
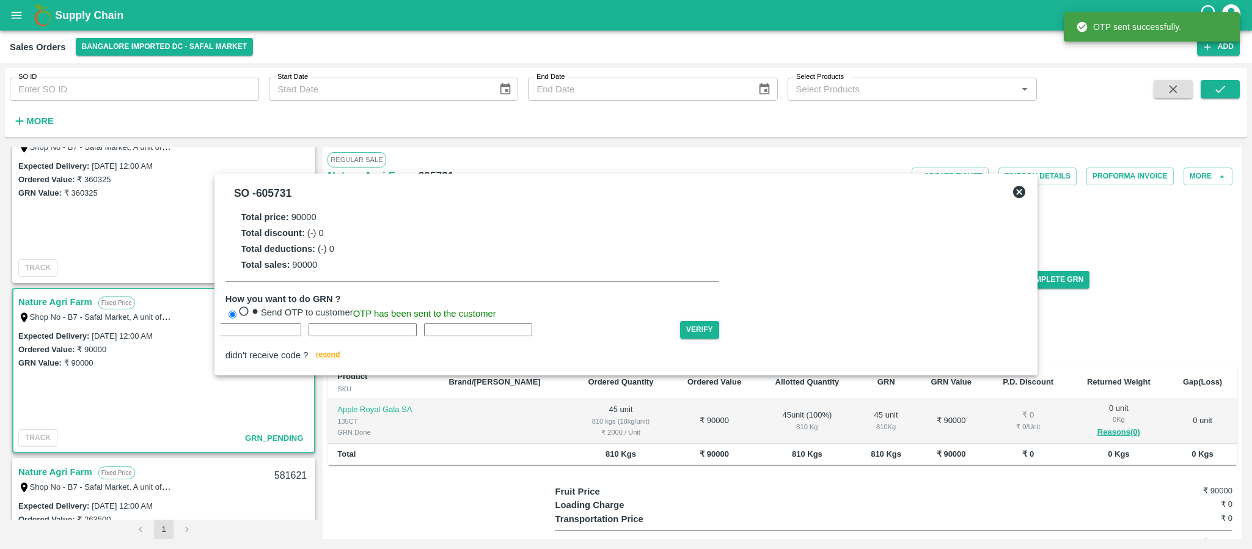
click at [186, 336] on input "text" at bounding box center [132, 329] width 108 height 13
type input "Q"
type input "E"
type input "Q"
type input "K"
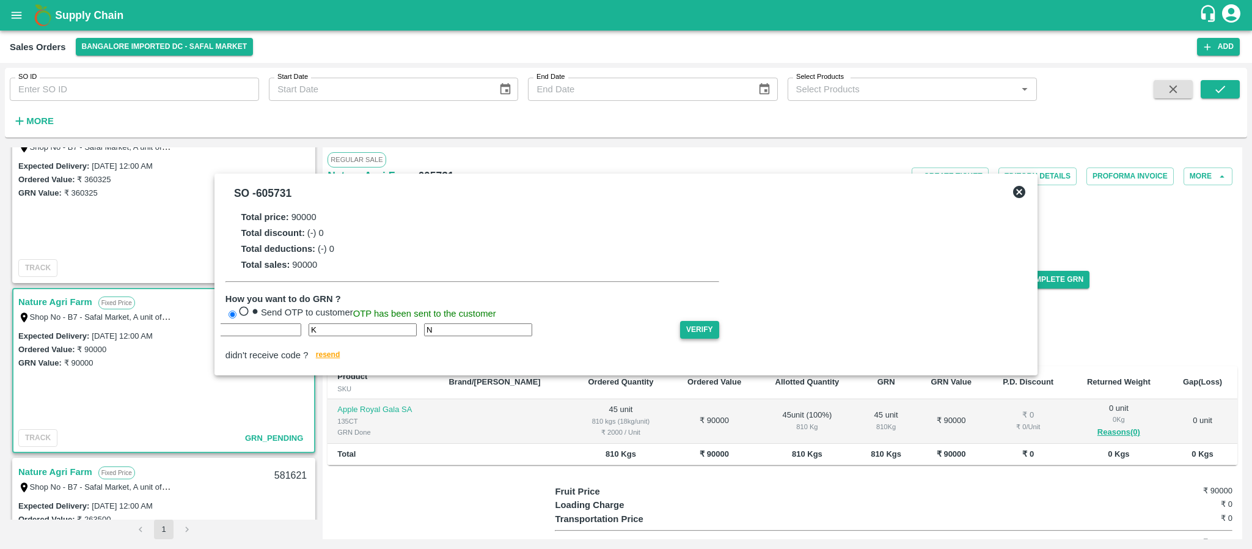
type input "N"
click at [712, 332] on button "Verify" at bounding box center [699, 330] width 39 height 18
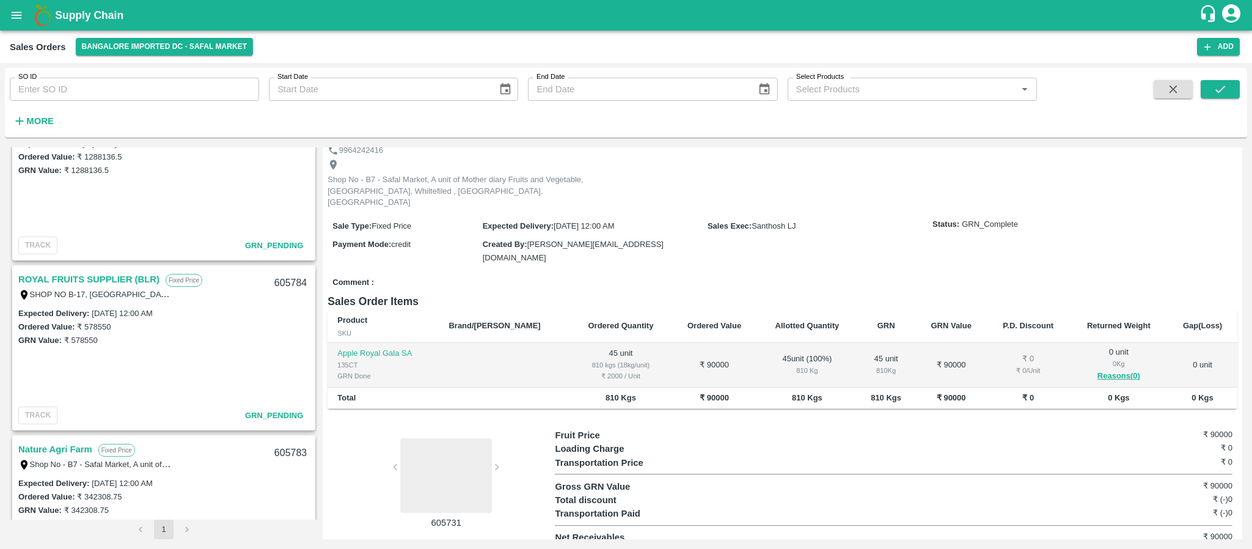
scroll to position [381, 0]
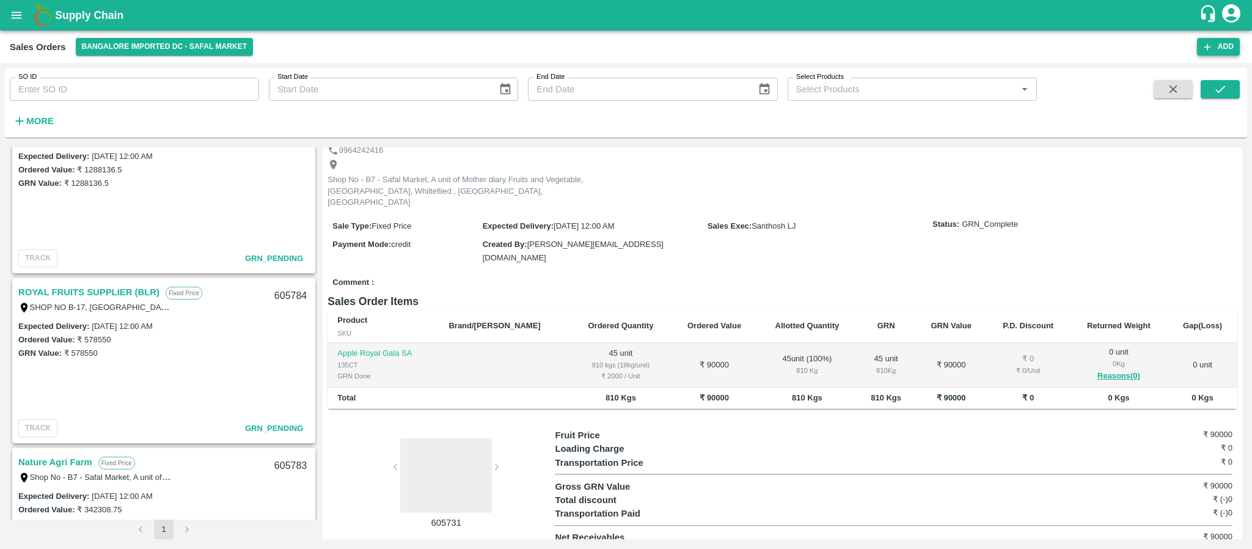
click at [1221, 44] on button "Add" at bounding box center [1218, 47] width 43 height 18
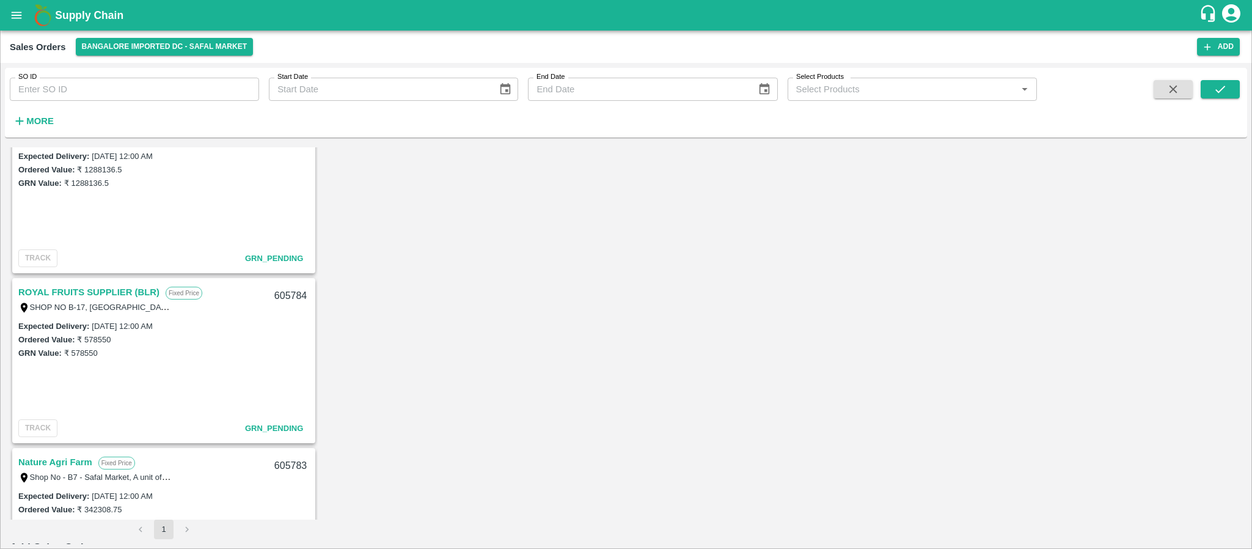
type input "Santhosh LJ"
click at [475, 231] on body "Supply Chain Sales Orders Bangalore Imported DC - Safal Market Add SO ID SO ID …" at bounding box center [626, 274] width 1252 height 549
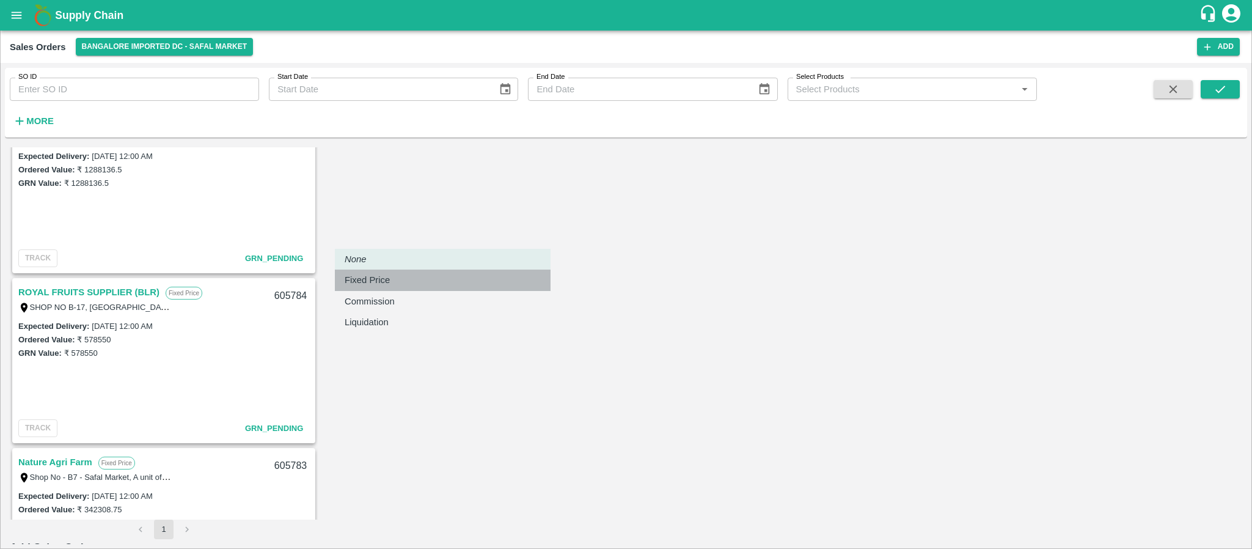
click at [396, 273] on div "Fixed Price" at bounding box center [370, 279] width 51 height 13
type input "1"
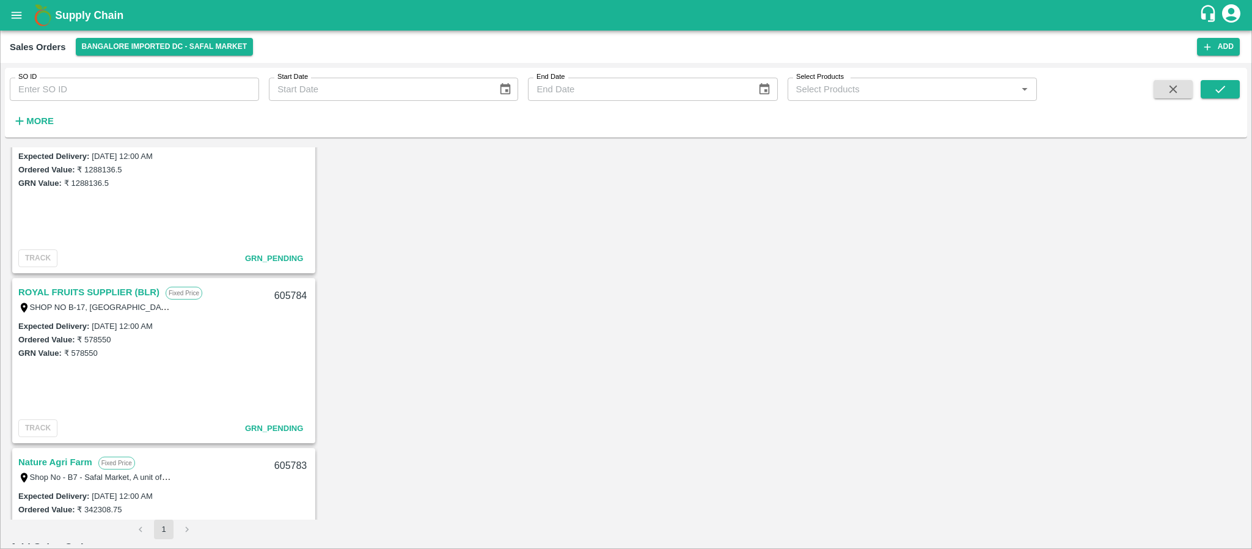
type input "DD/MM/YYYY hh:mm aa"
click at [18, 227] on button "29" at bounding box center [13, 222] width 9 height 9
type input "29/09/2025 12:00 AM"
click at [759, 208] on div "Select date & time 2025 Sep 29 12 : 00 AM PM 1 2 3 4 5 6 7 8 9 10 11 12 Cancel …" at bounding box center [626, 104] width 1252 height 208
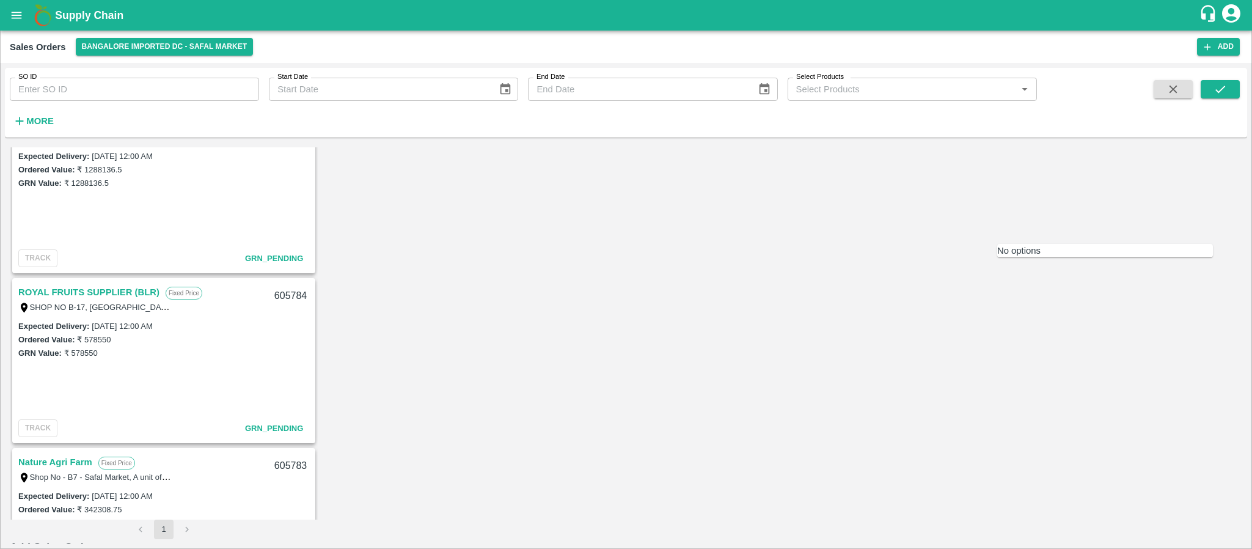
type input "JAI MAA FRUITS"
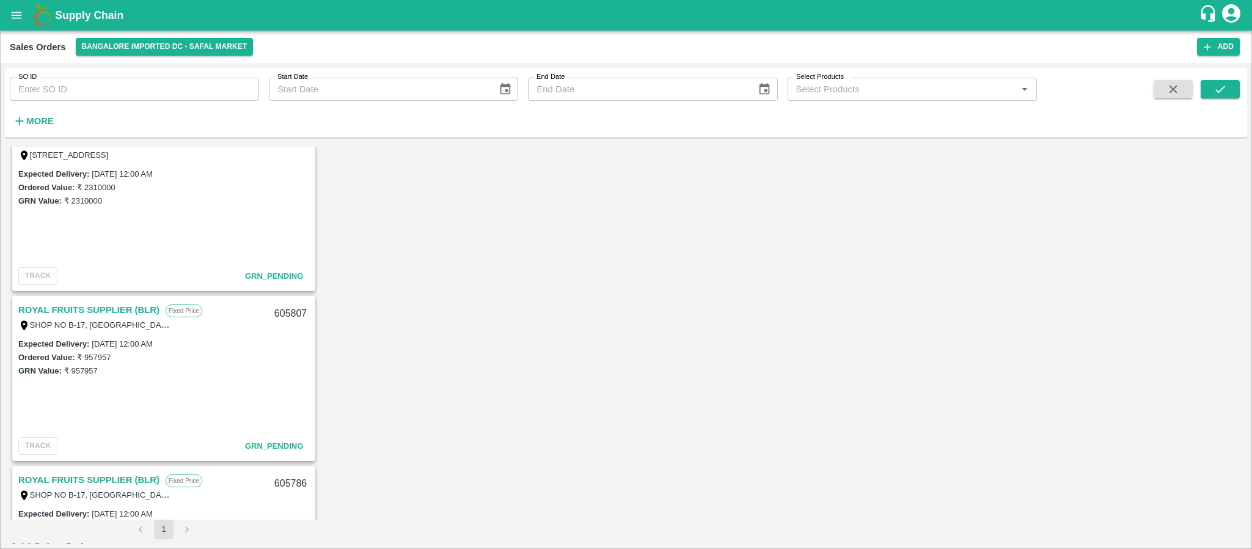
scroll to position [30, 0]
click at [93, 298] on link "ROYAL FRUITS SUPPLIER (BLR)" at bounding box center [88, 304] width 141 height 16
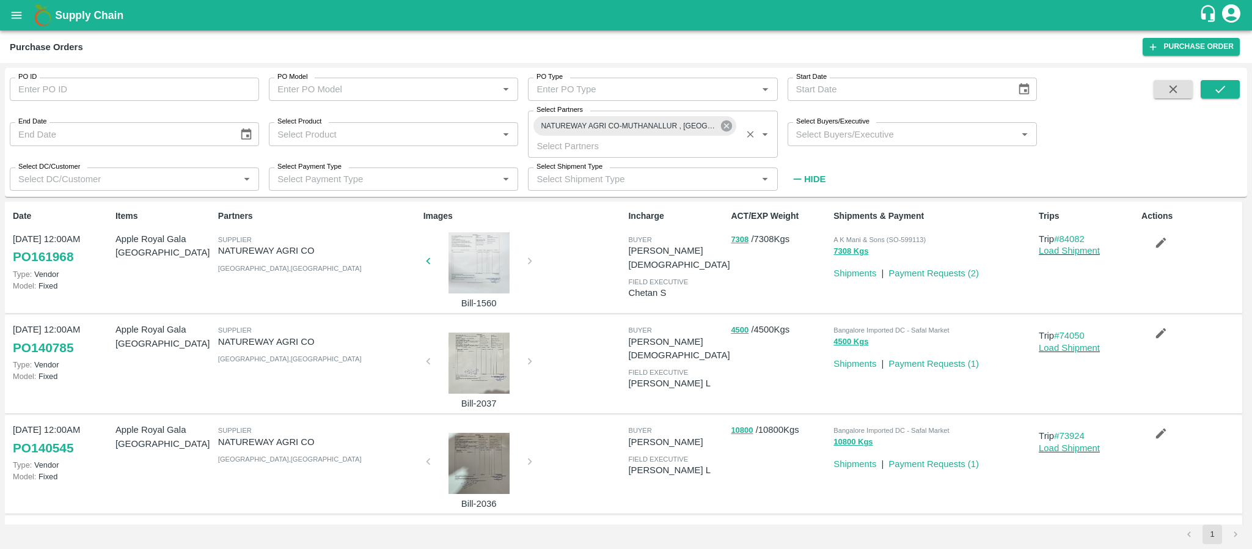
click at [720, 127] on icon at bounding box center [726, 125] width 13 height 13
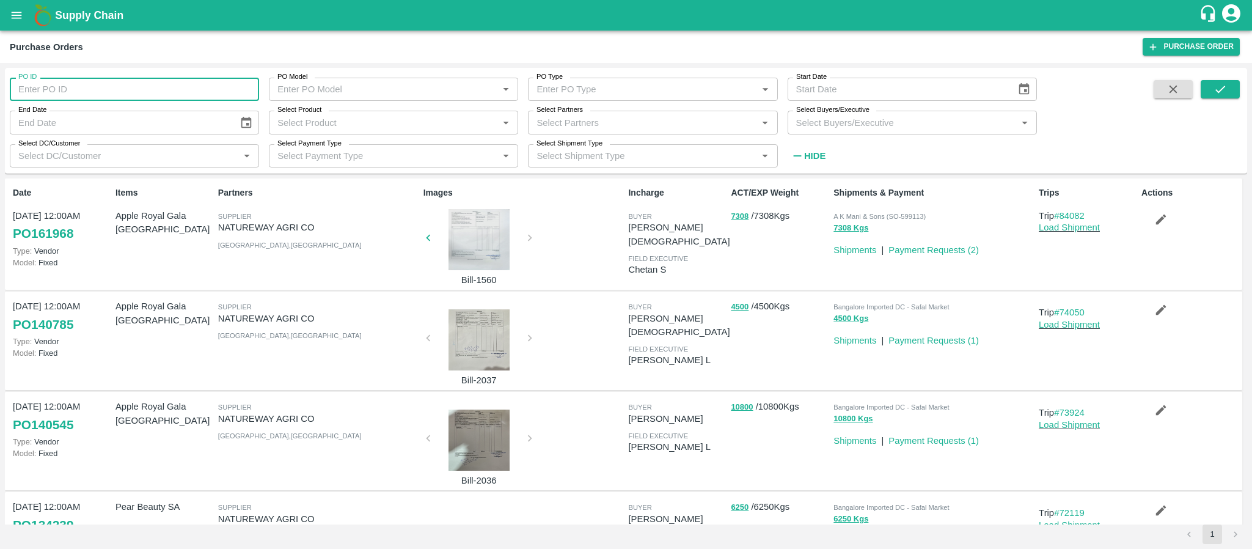
click at [112, 90] on input "PO ID" at bounding box center [134, 89] width 249 height 23
paste input "170537"
type input "170537"
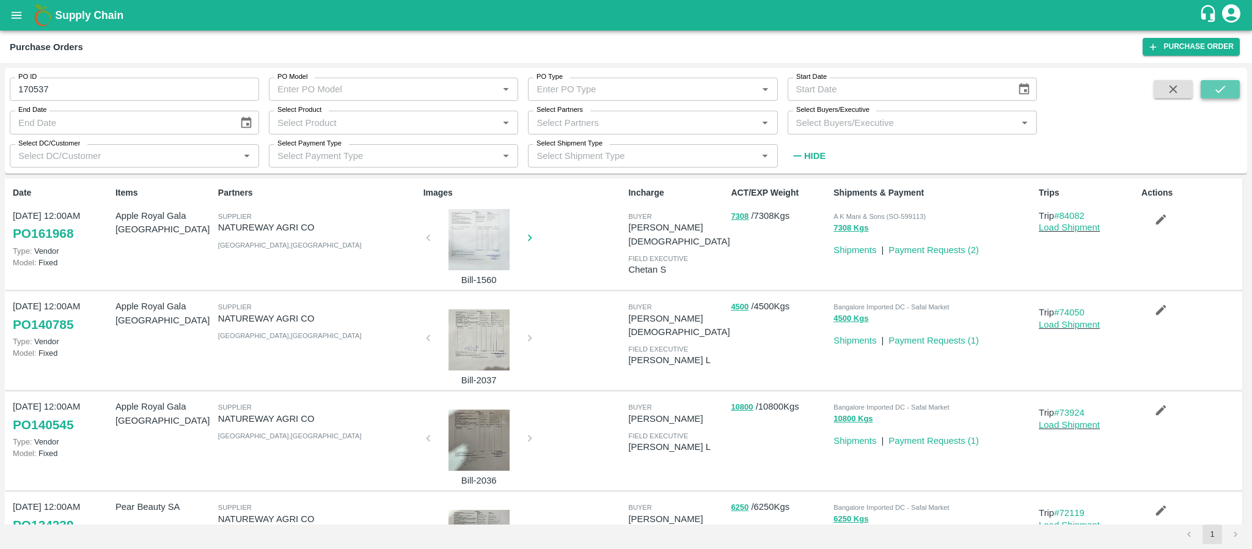
click at [1227, 92] on button "submit" at bounding box center [1220, 89] width 39 height 18
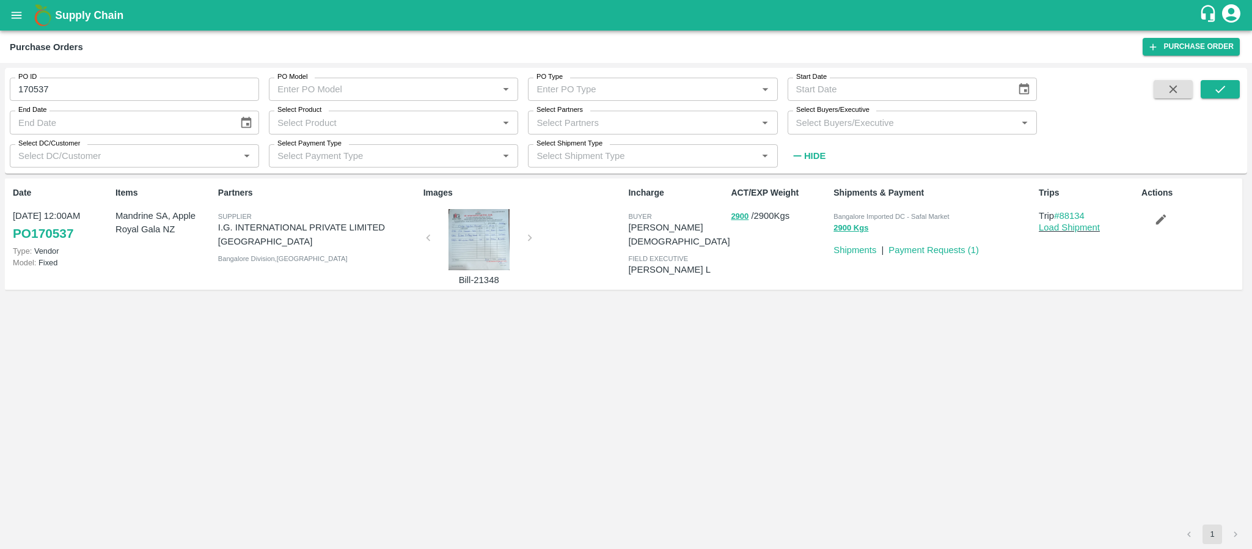
click at [474, 255] on div at bounding box center [479, 239] width 92 height 61
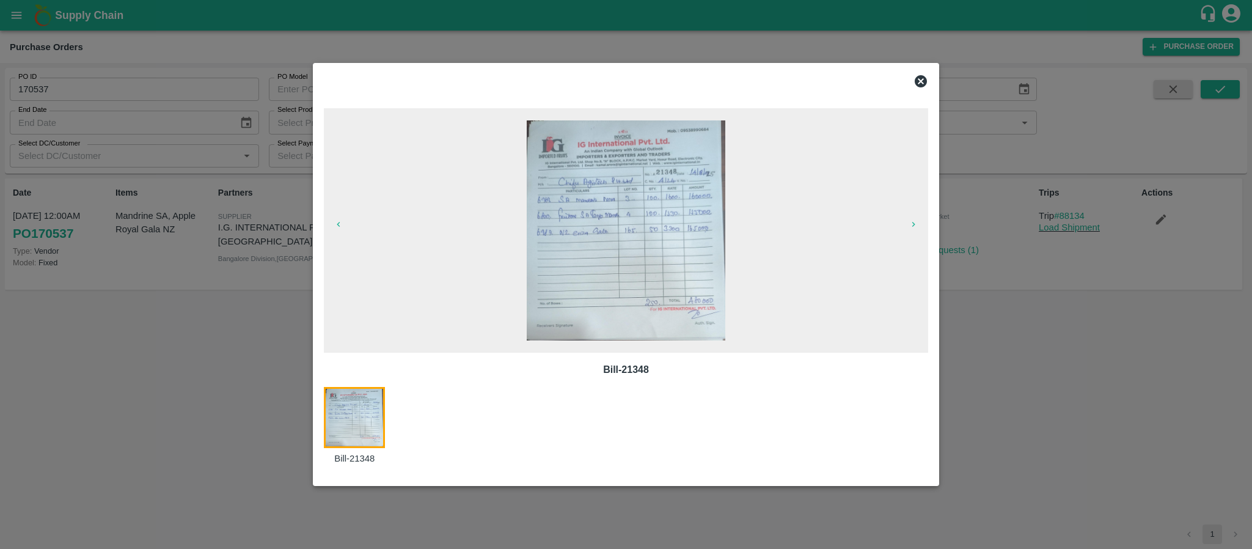
click at [918, 75] on icon at bounding box center [920, 81] width 15 height 15
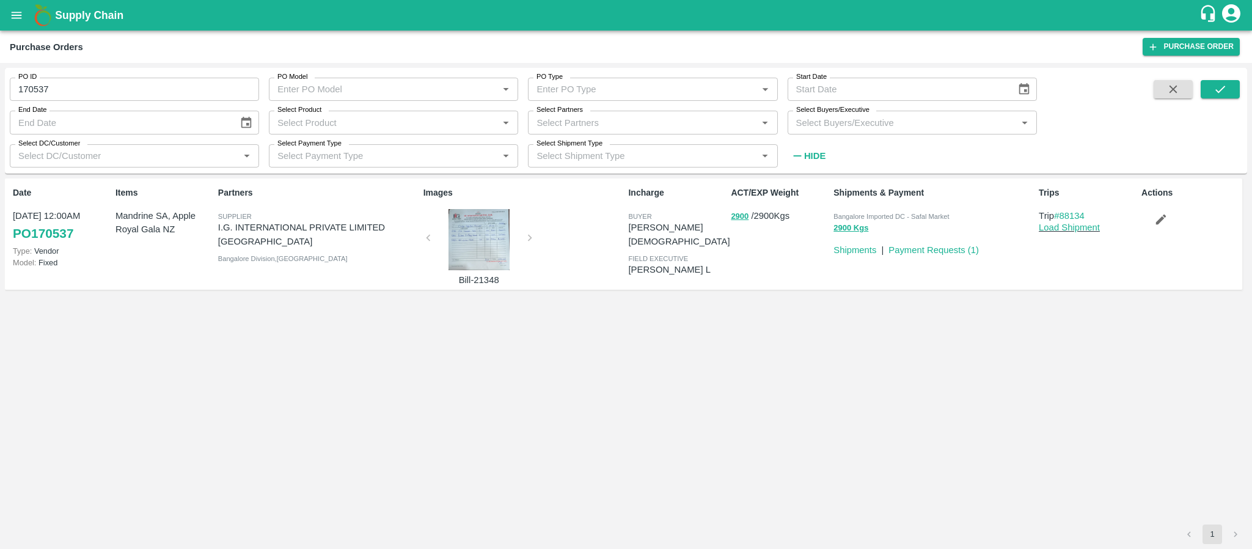
click at [482, 263] on div at bounding box center [479, 239] width 92 height 61
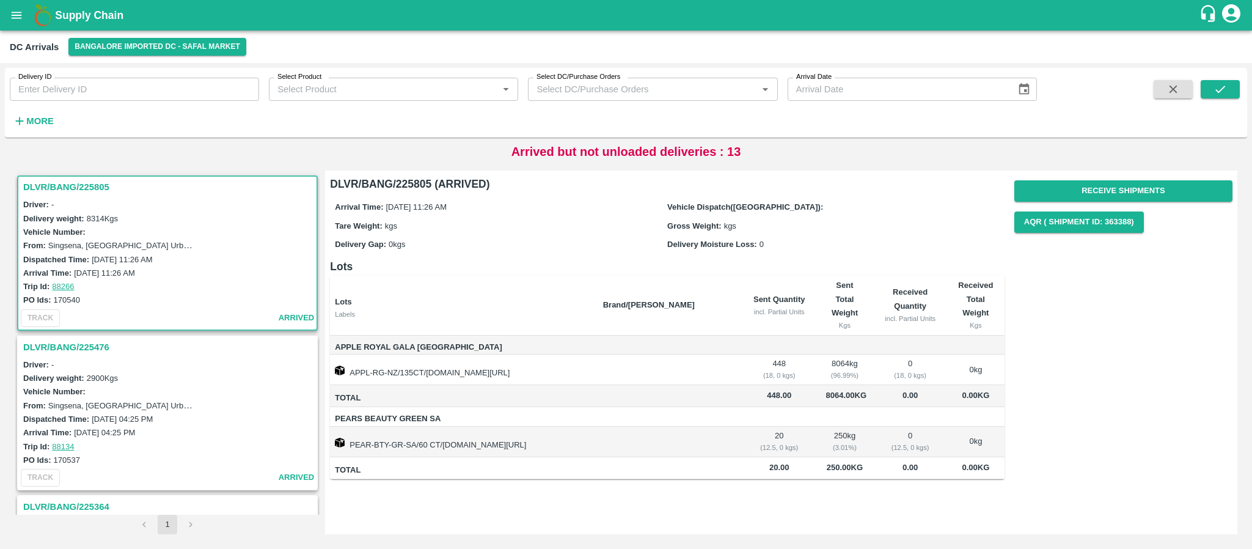
click at [86, 349] on h3 "DLVR/BANG/225476" at bounding box center [169, 347] width 292 height 16
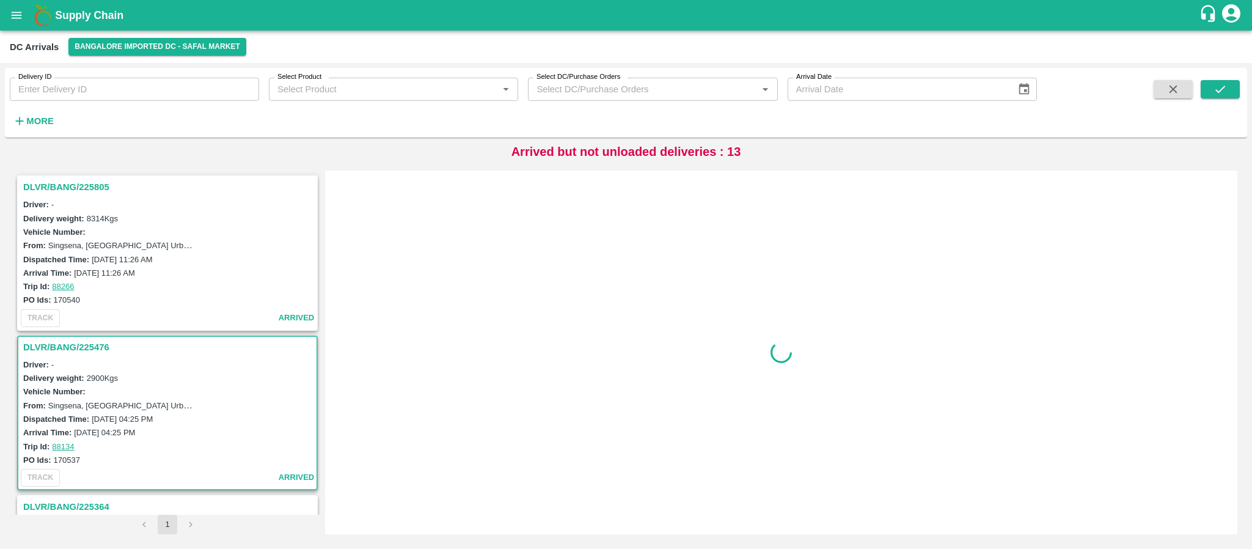
scroll to position [165, 0]
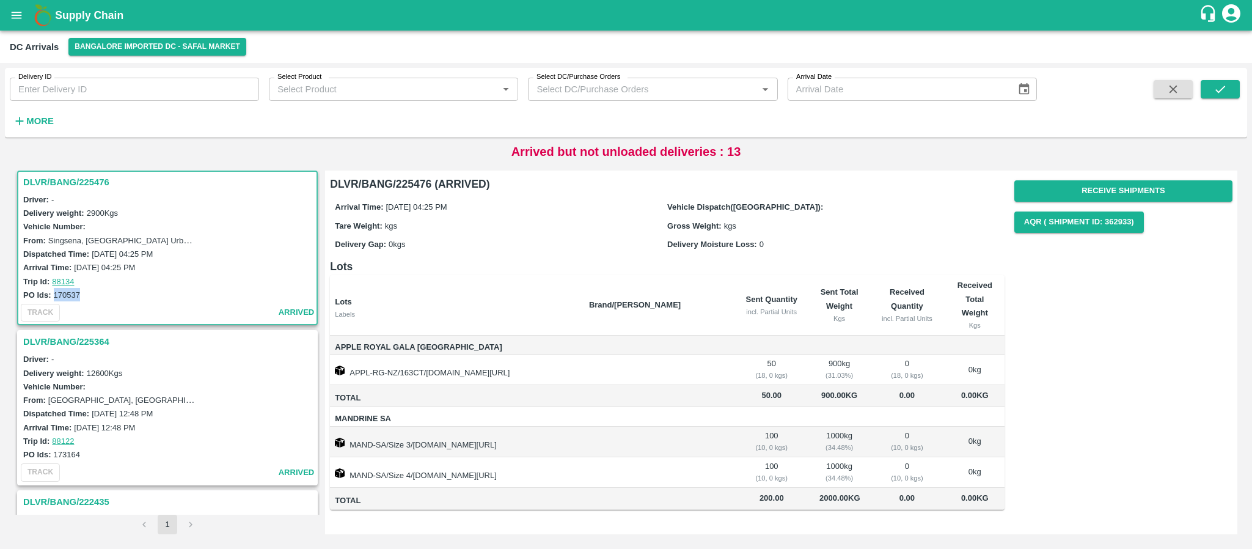
drag, startPoint x: 54, startPoint y: 292, endPoint x: 85, endPoint y: 290, distance: 31.2
click at [85, 290] on div "PO Ids: 170537" at bounding box center [169, 294] width 292 height 13
copy label "170537"
